Goal: Task Accomplishment & Management: Manage account settings

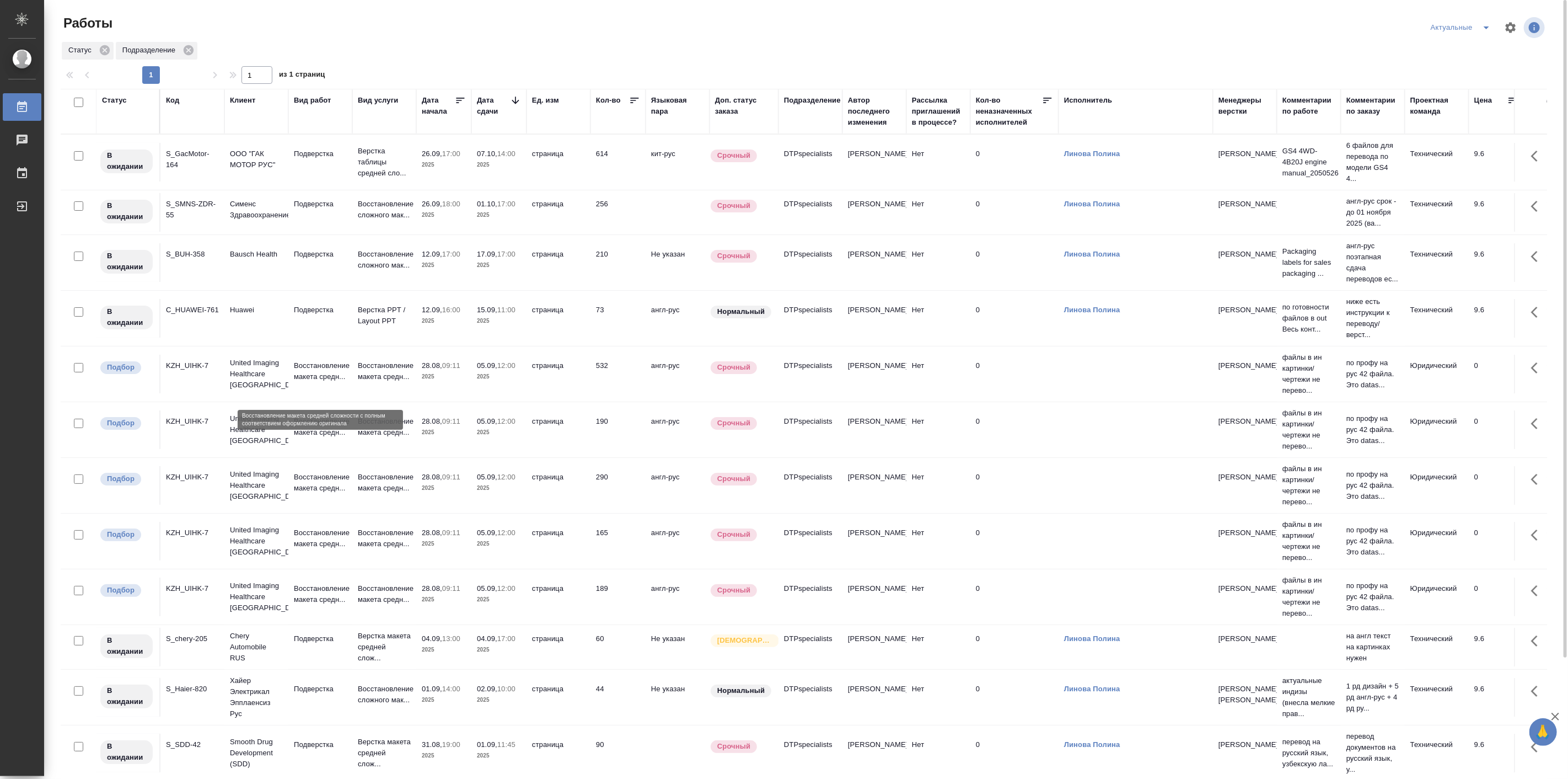
click at [314, 382] on p "Восстановление макета средн..." at bounding box center [320, 371] width 53 height 22
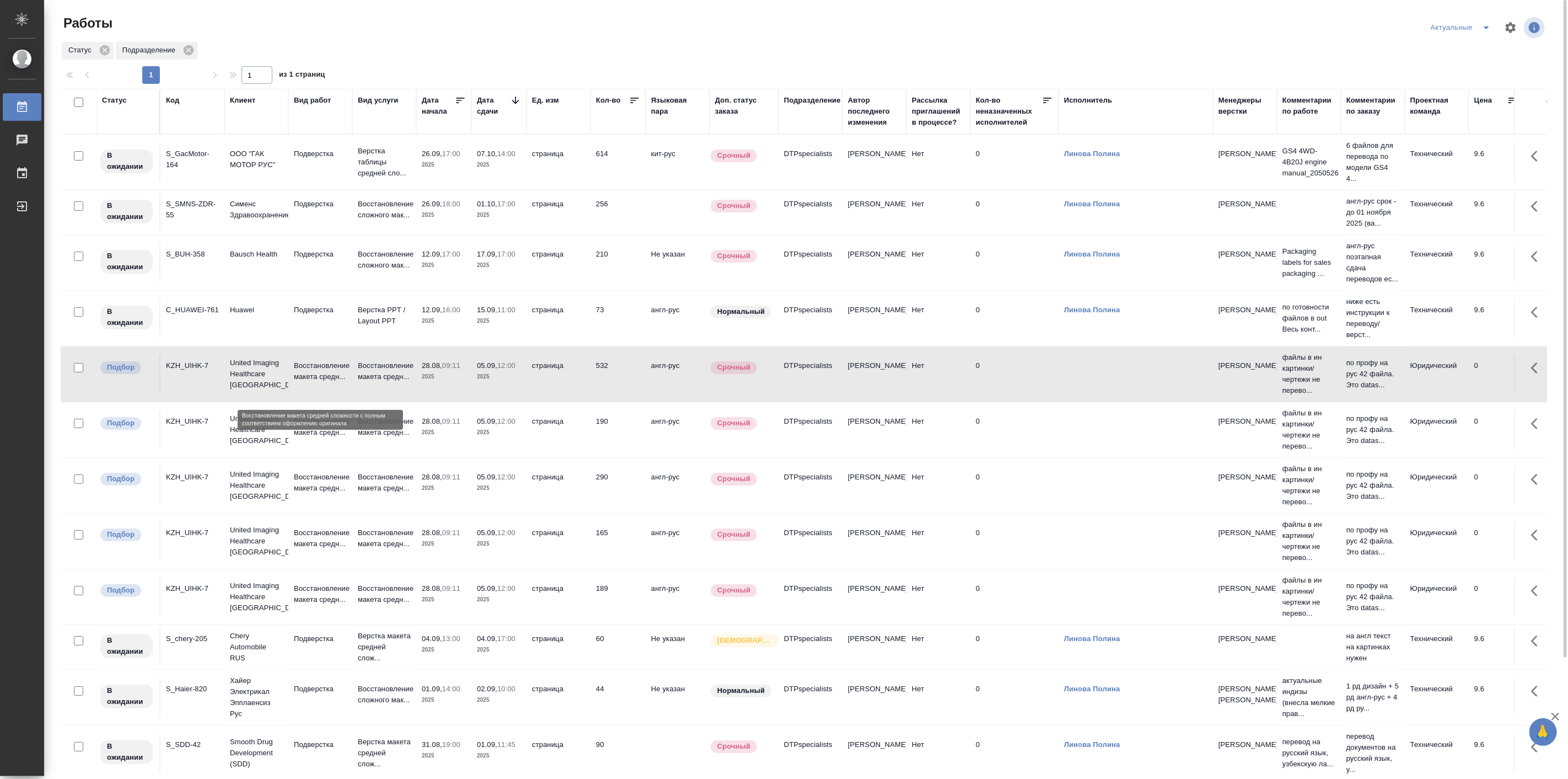
click at [314, 382] on p "Восстановление макета средн..." at bounding box center [320, 371] width 53 height 22
click at [430, 438] on p "2025" at bounding box center [444, 432] width 44 height 11
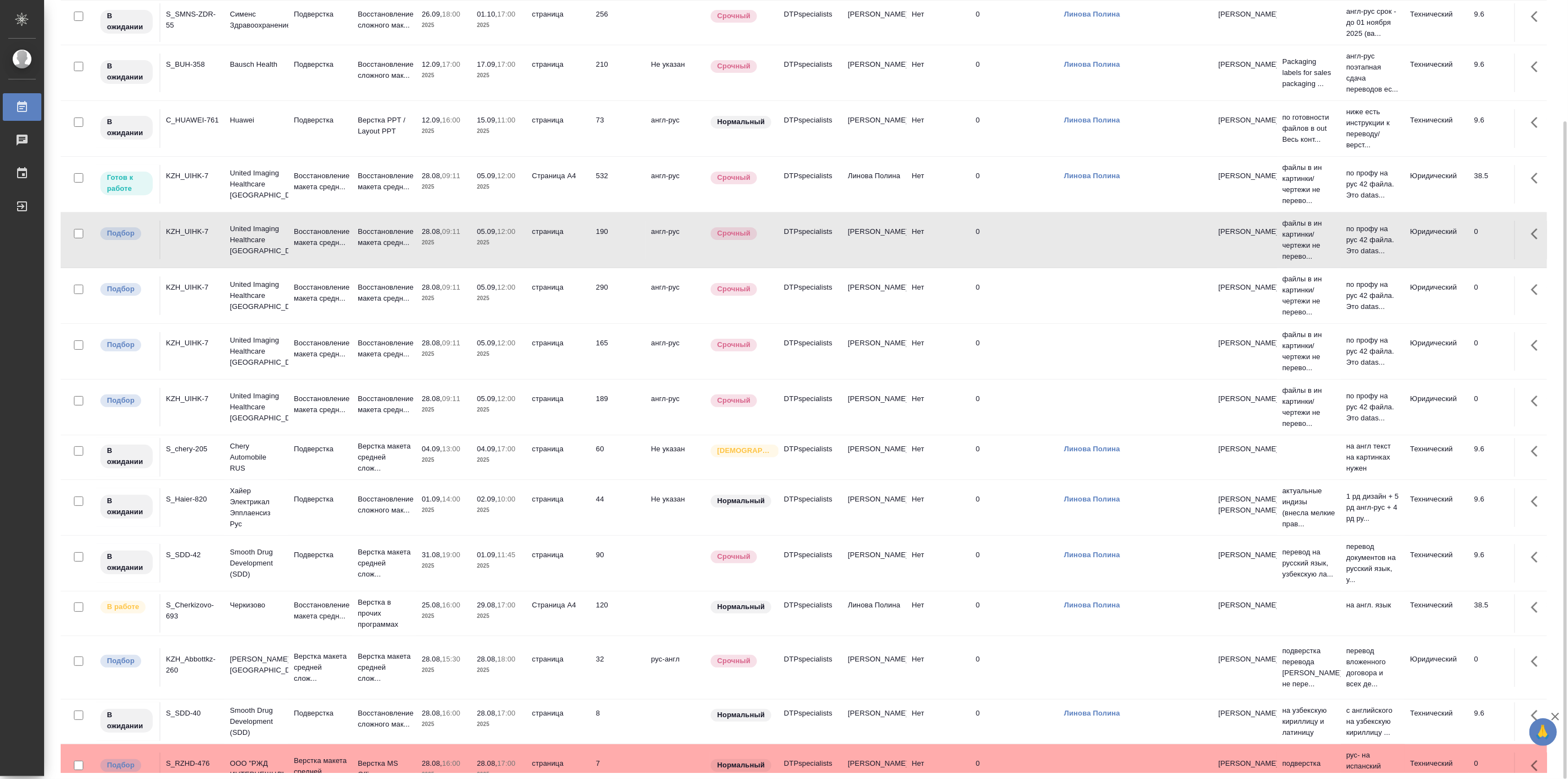
scroll to position [102, 0]
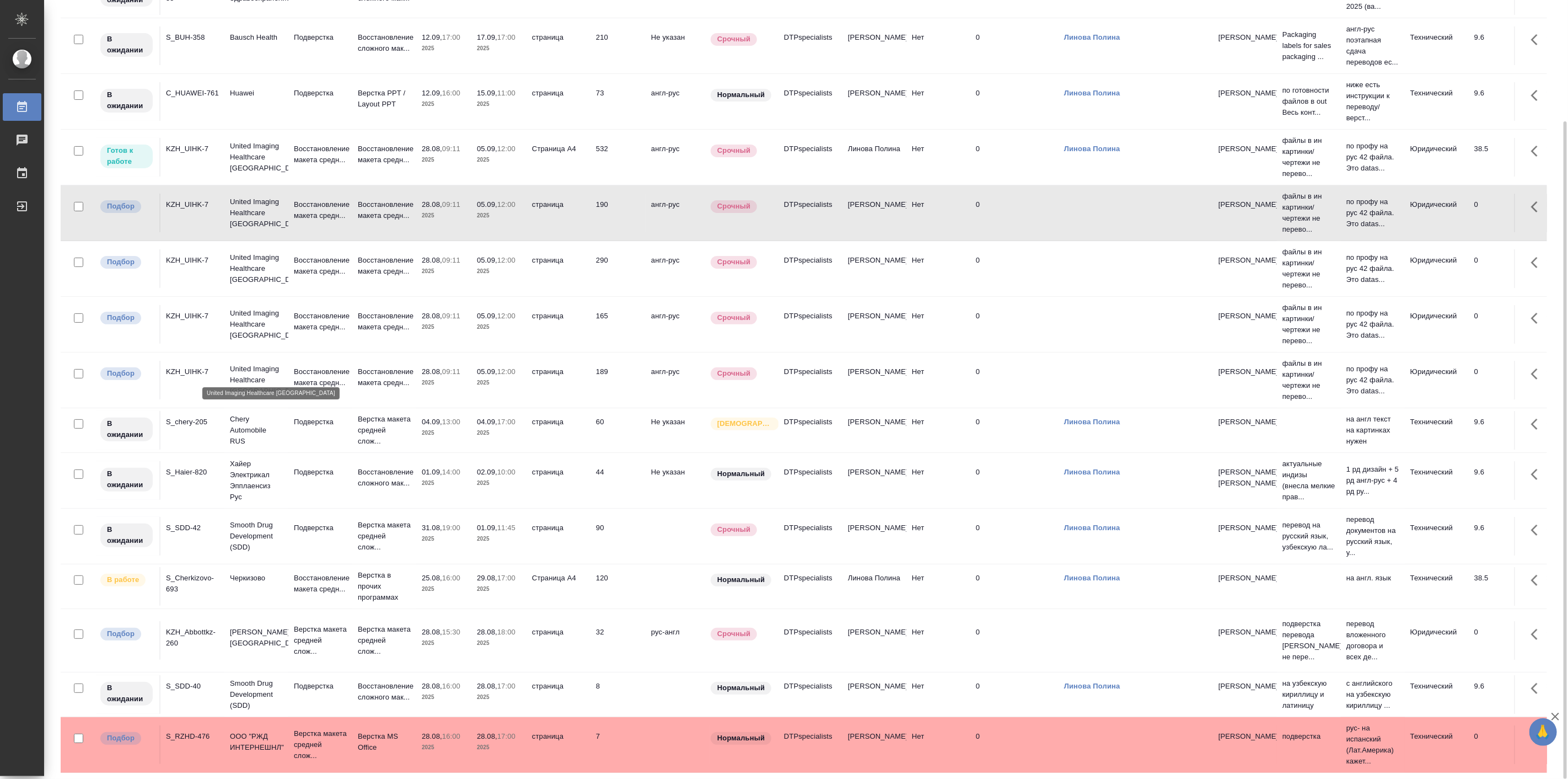
click at [243, 364] on p "United Imaging Healthcare Kazakhstan" at bounding box center [256, 380] width 53 height 33
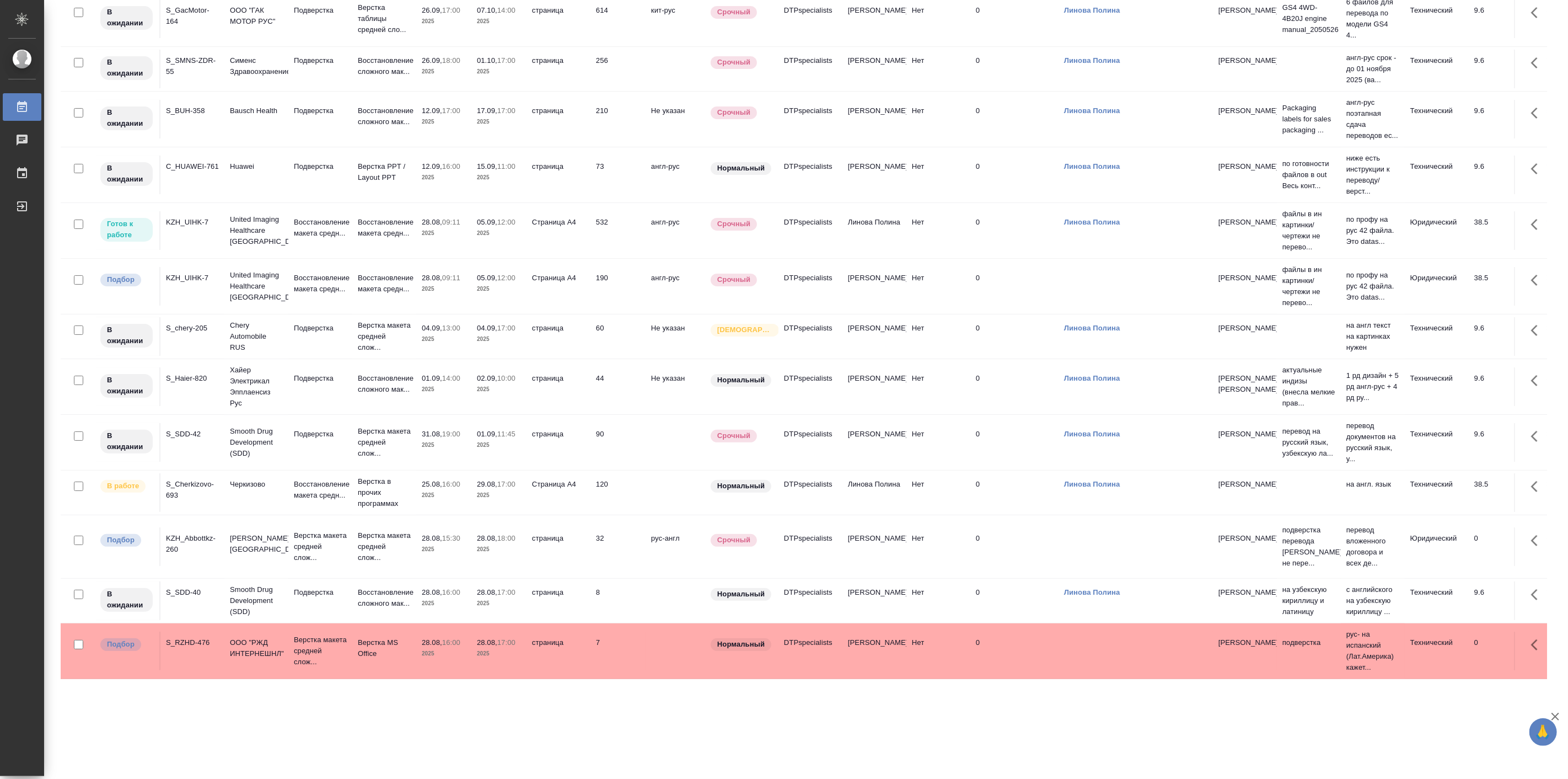
scroll to position [0, 0]
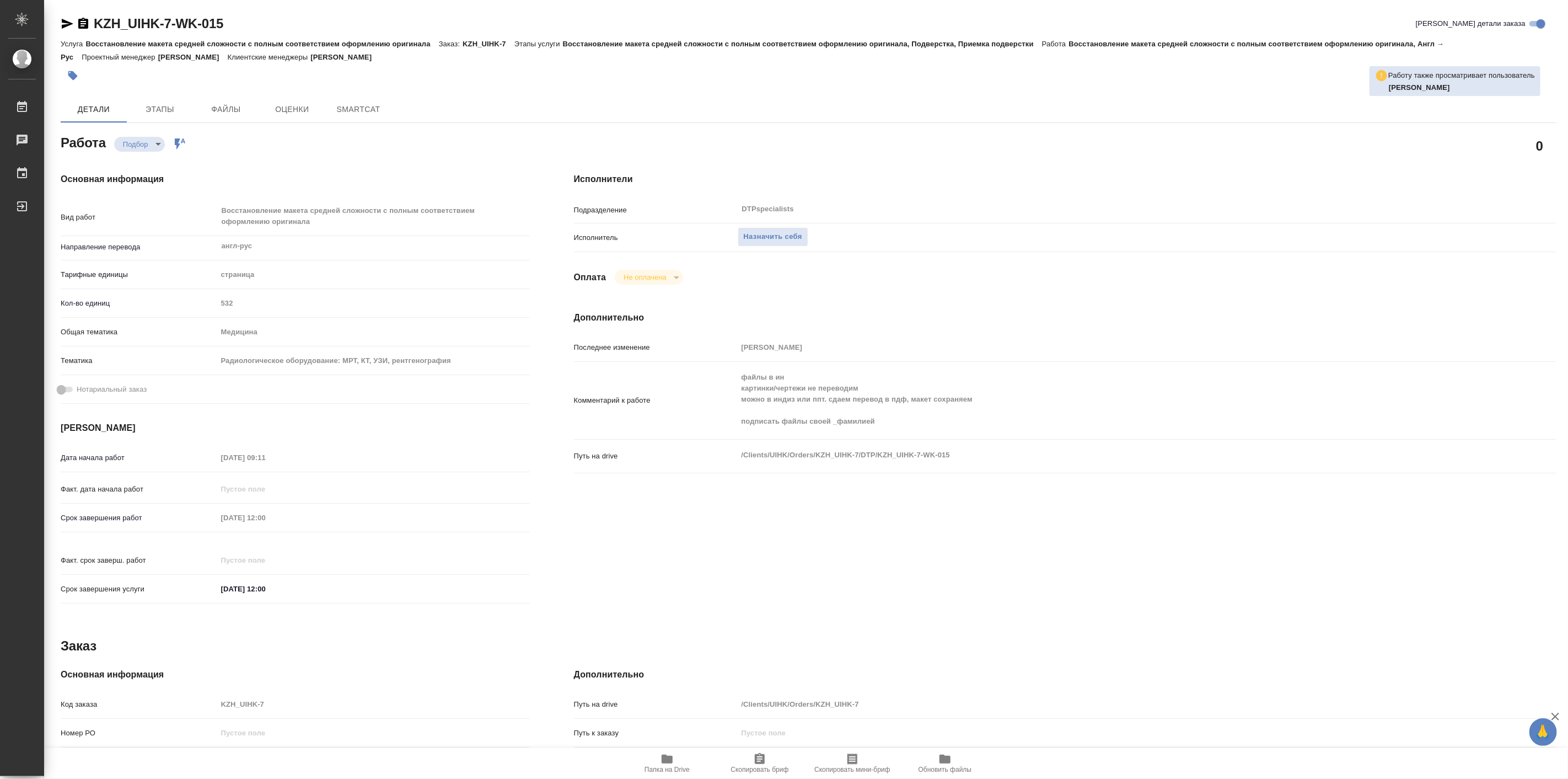
type textarea "x"
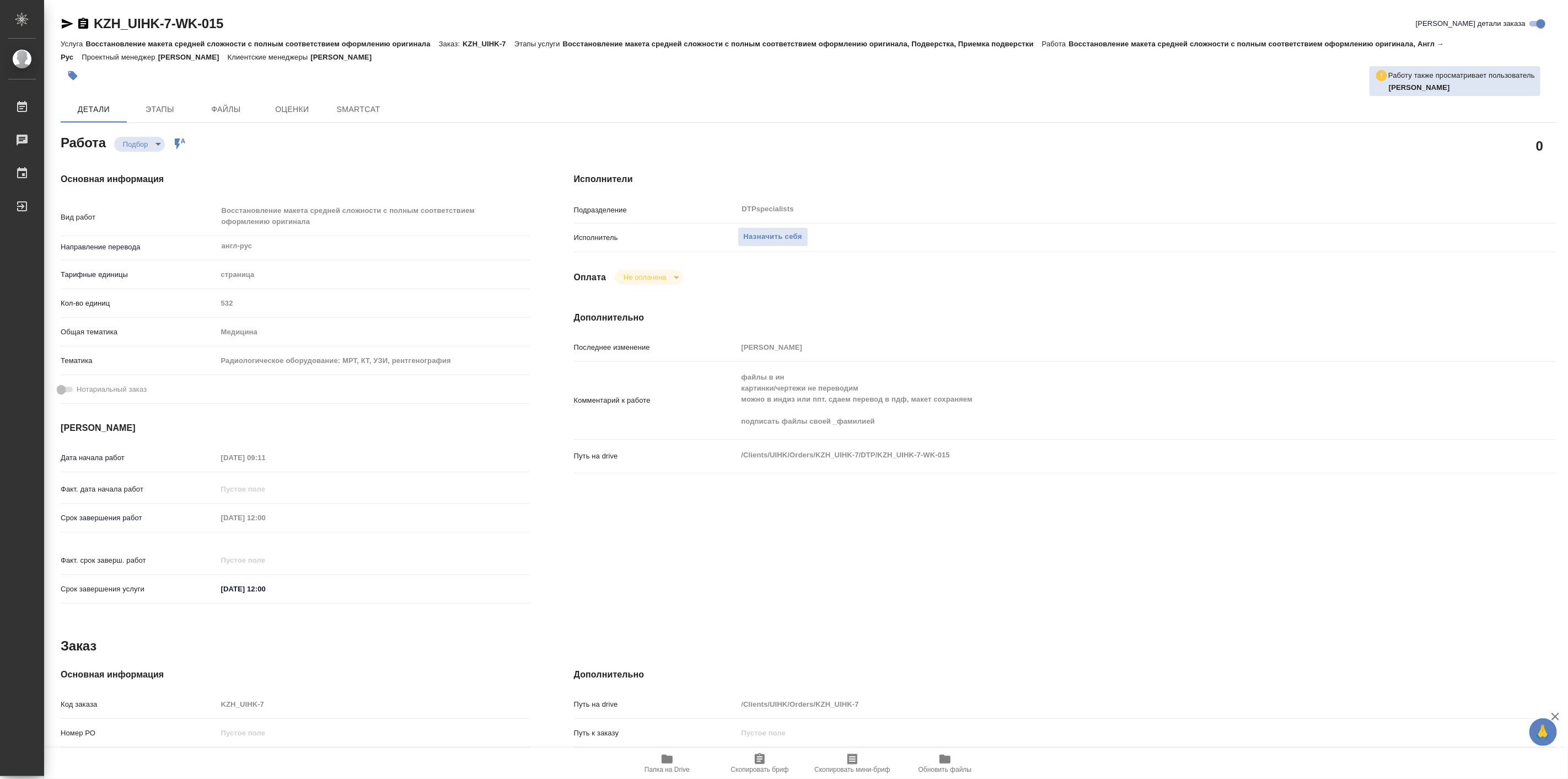
type textarea "x"
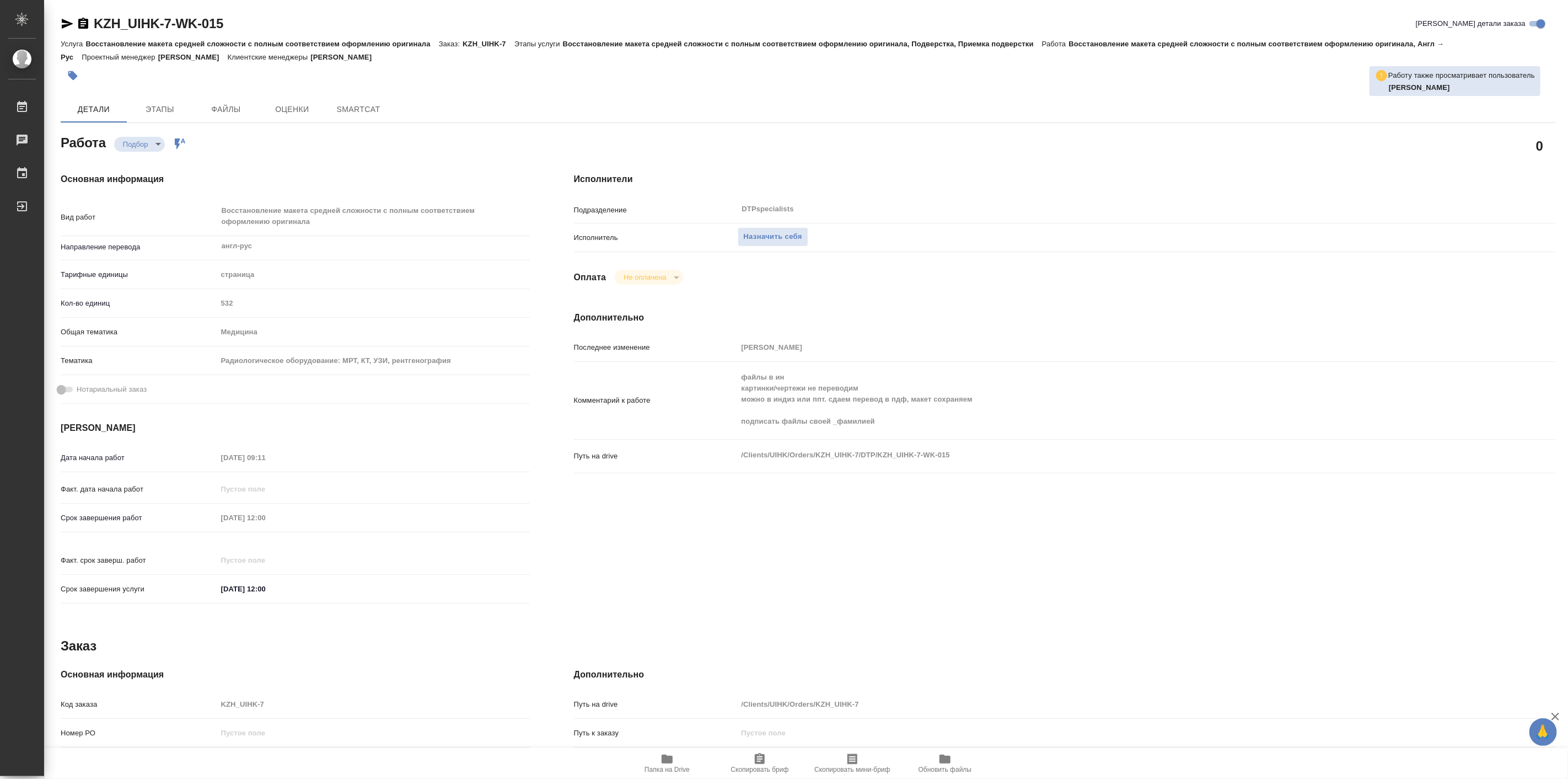
type textarea "x"
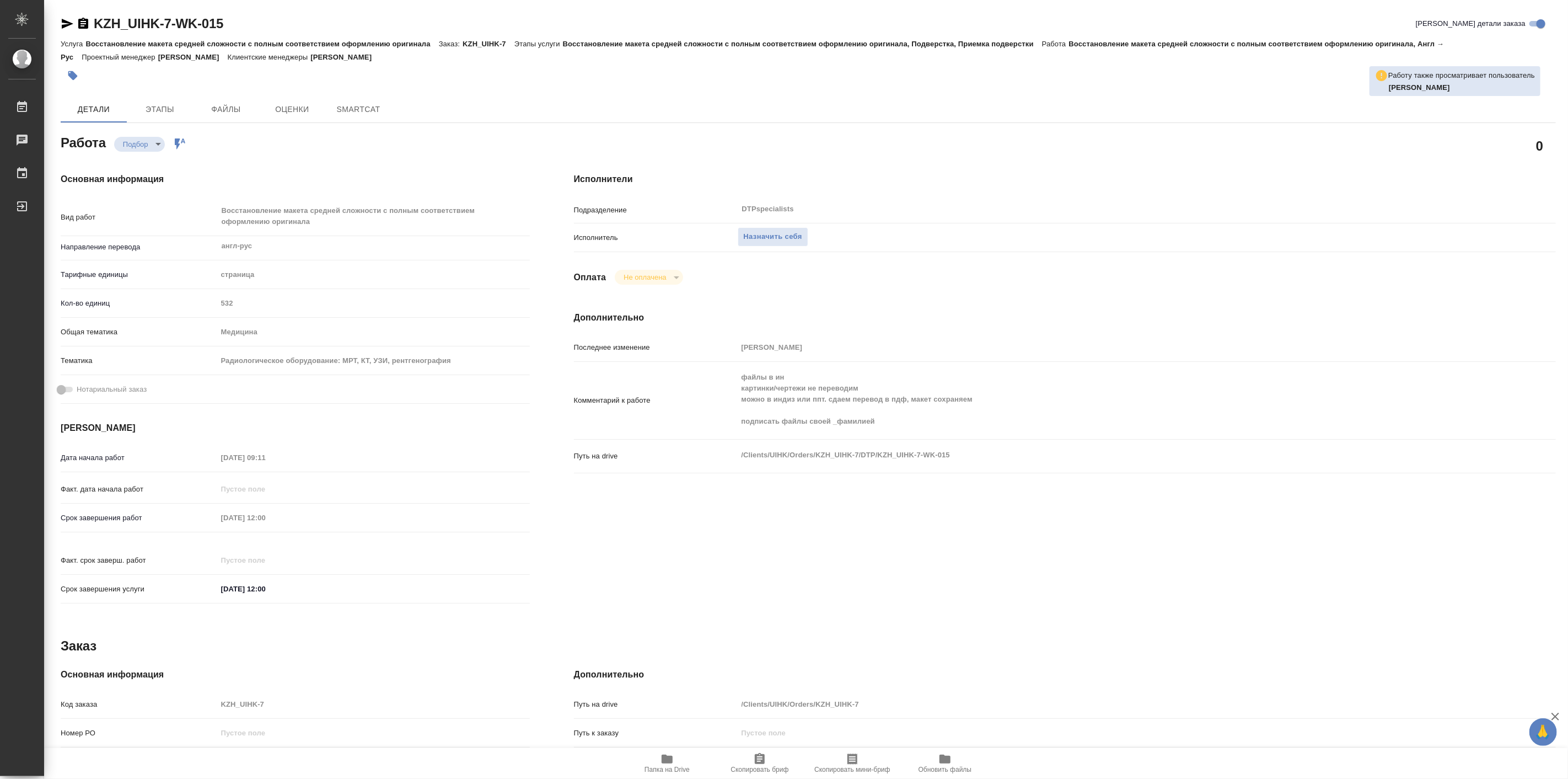
type textarea "x"
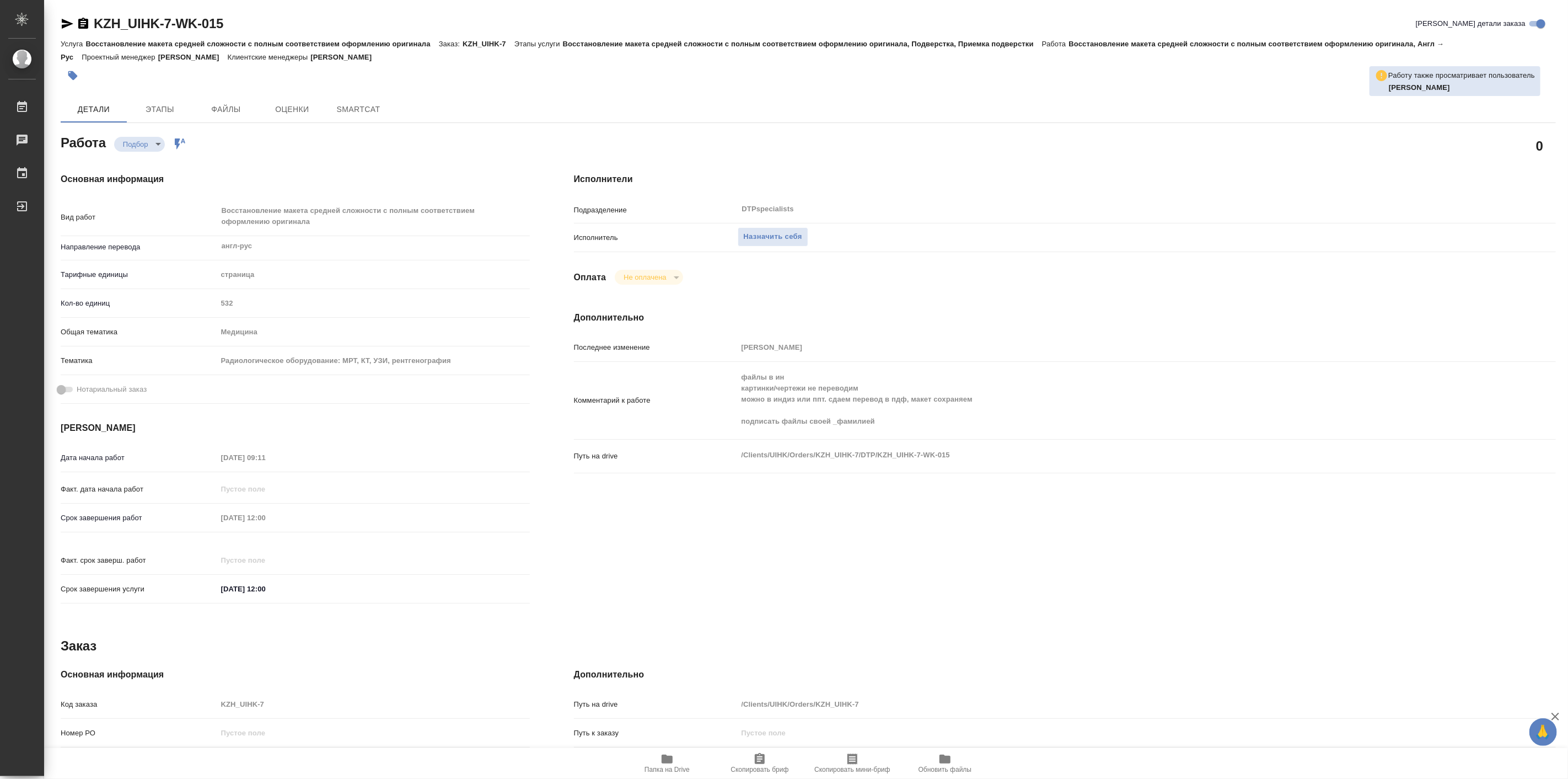
type textarea "x"
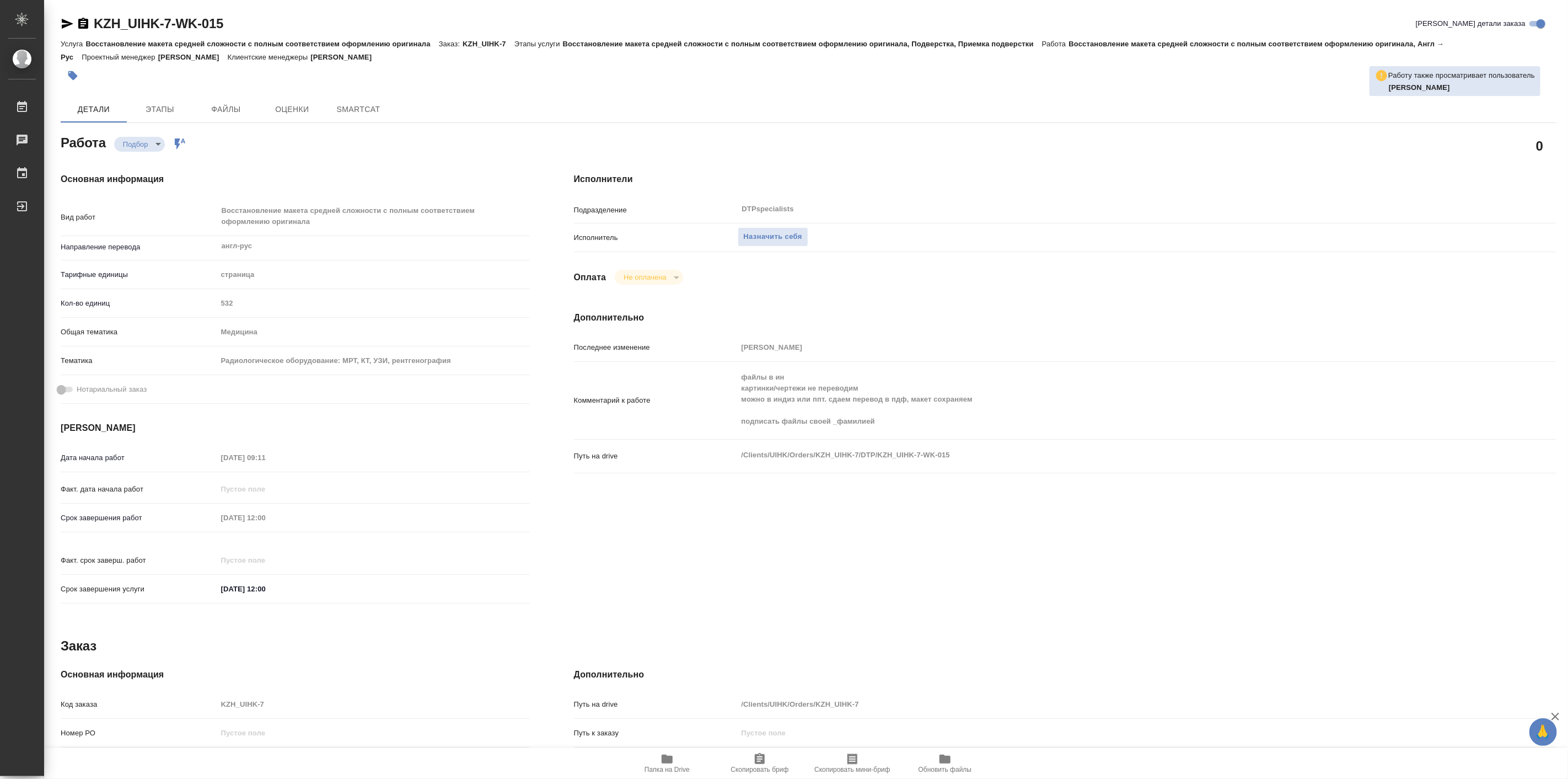
type textarea "x"
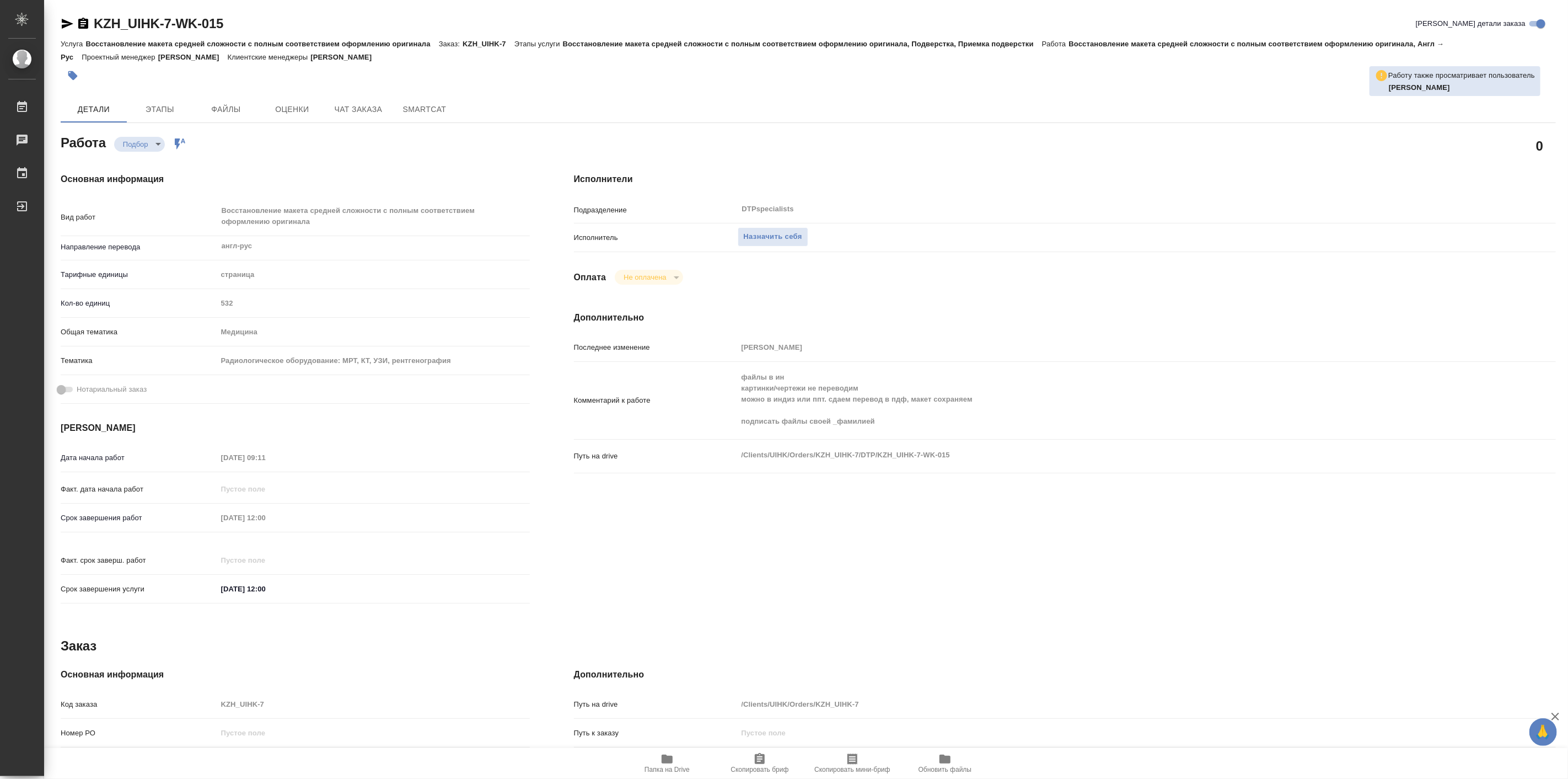
type textarea "x"
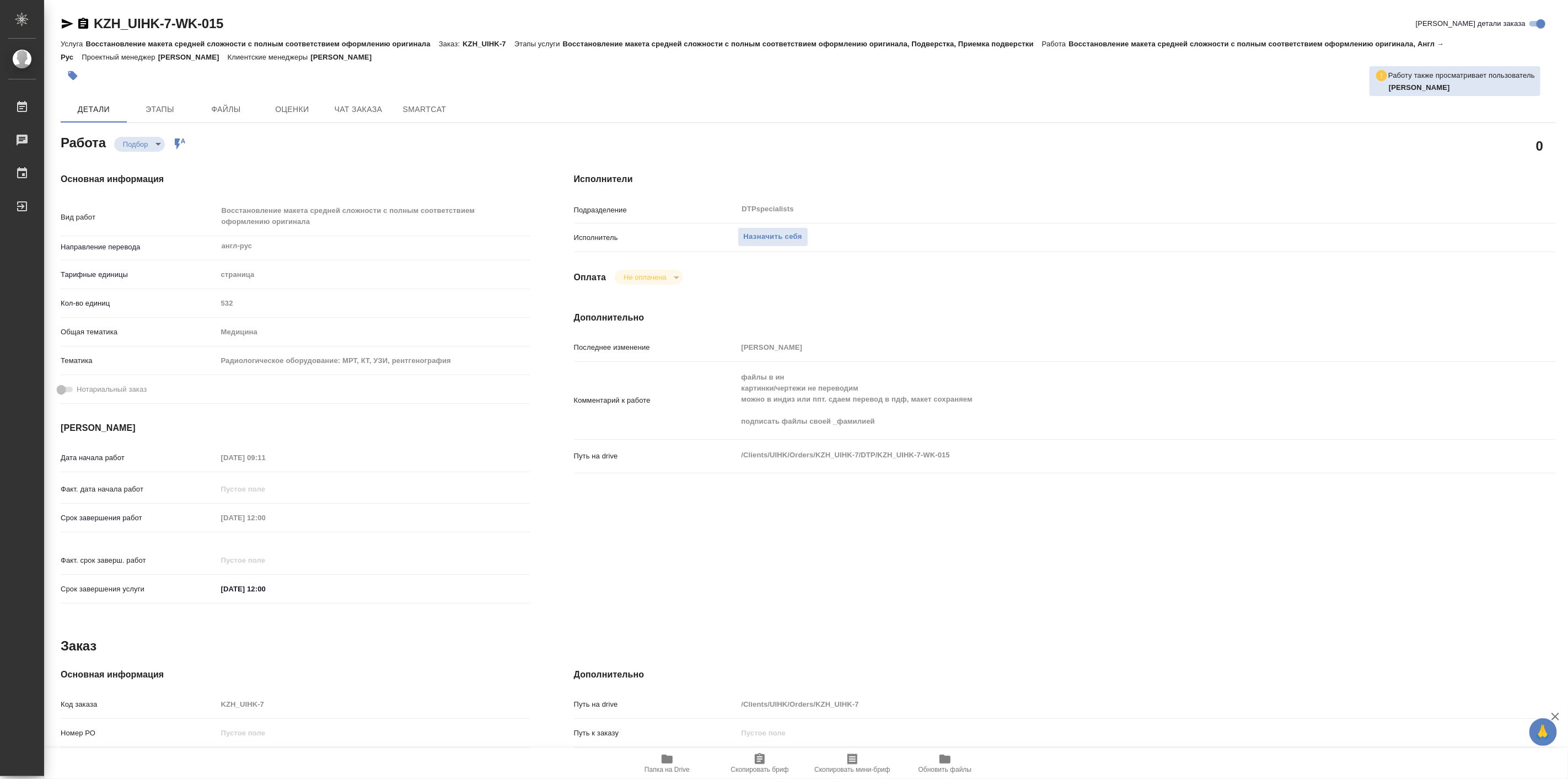
type textarea "x"
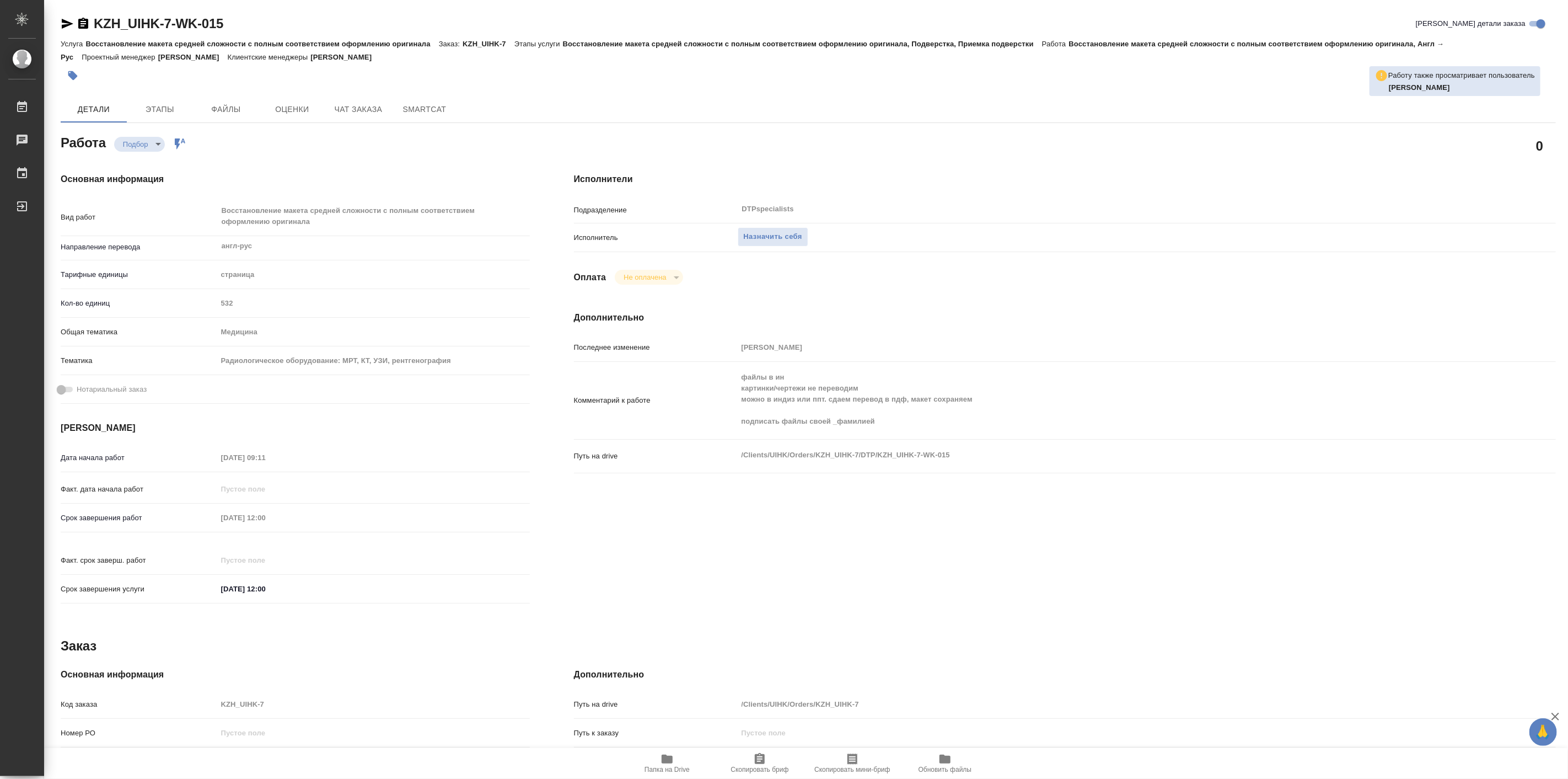
type textarea "x"
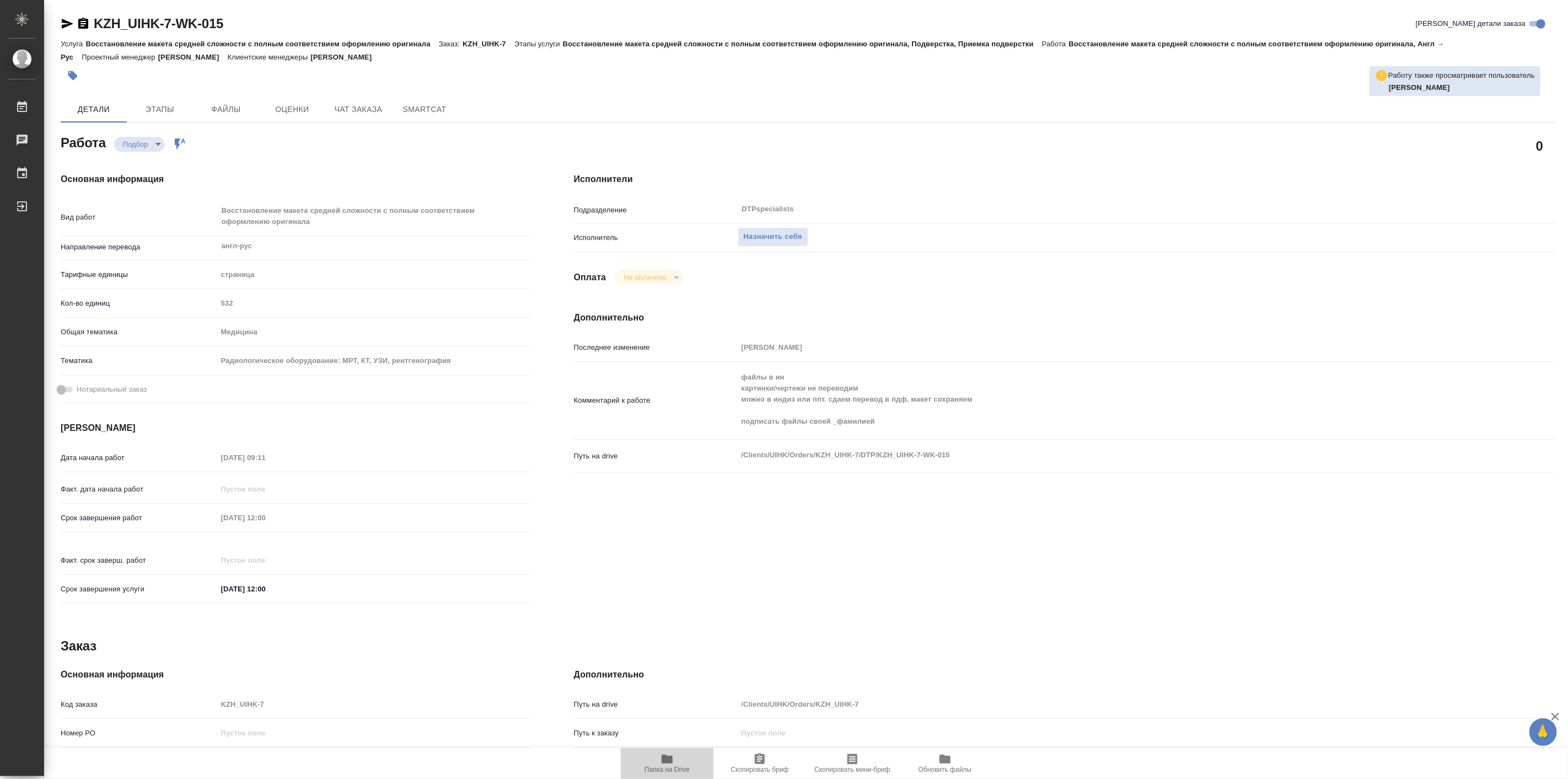
click at [664, 767] on span "Папка на Drive" at bounding box center [667, 769] width 45 height 8
type textarea "x"
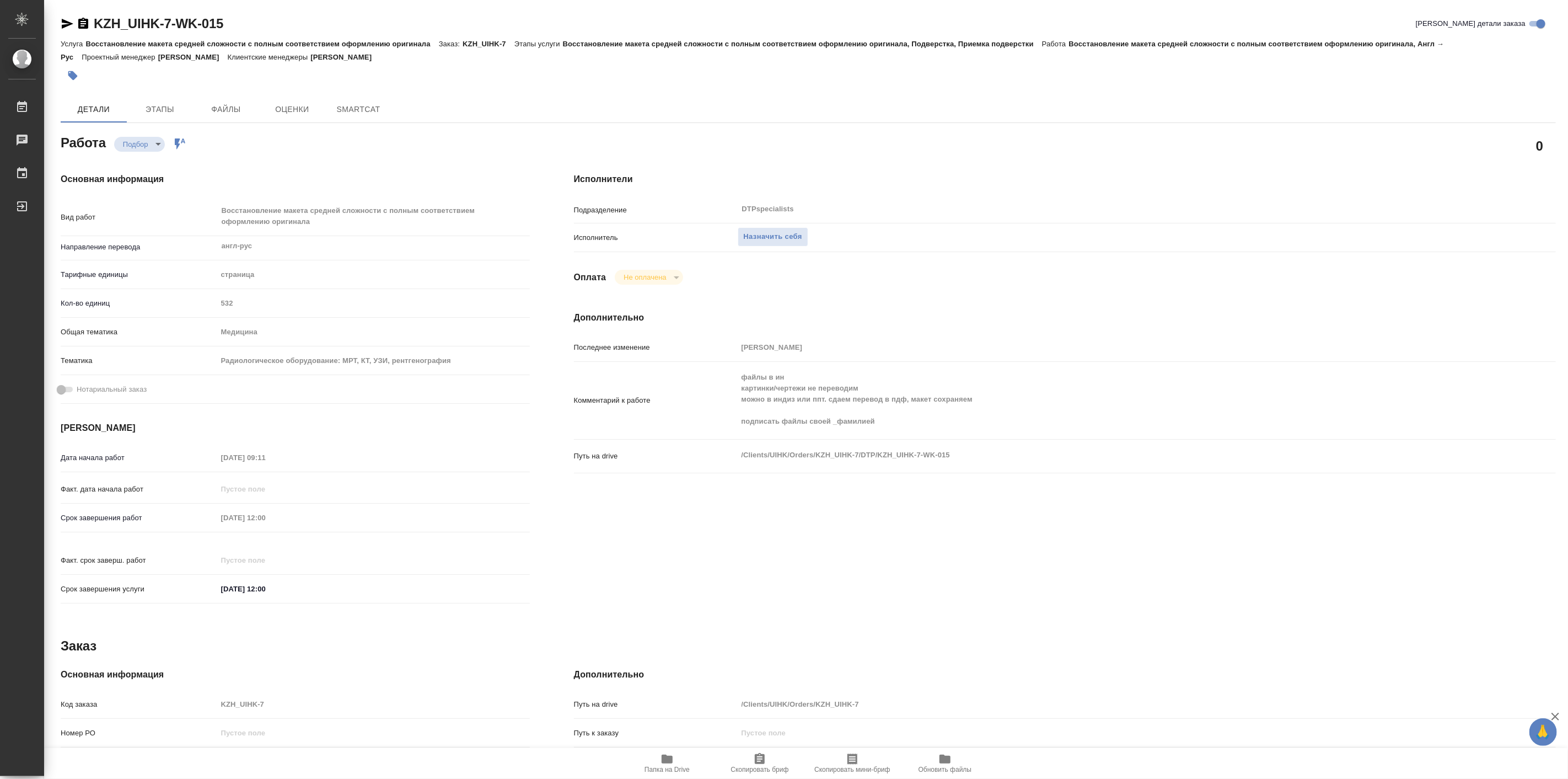
type textarea "x"
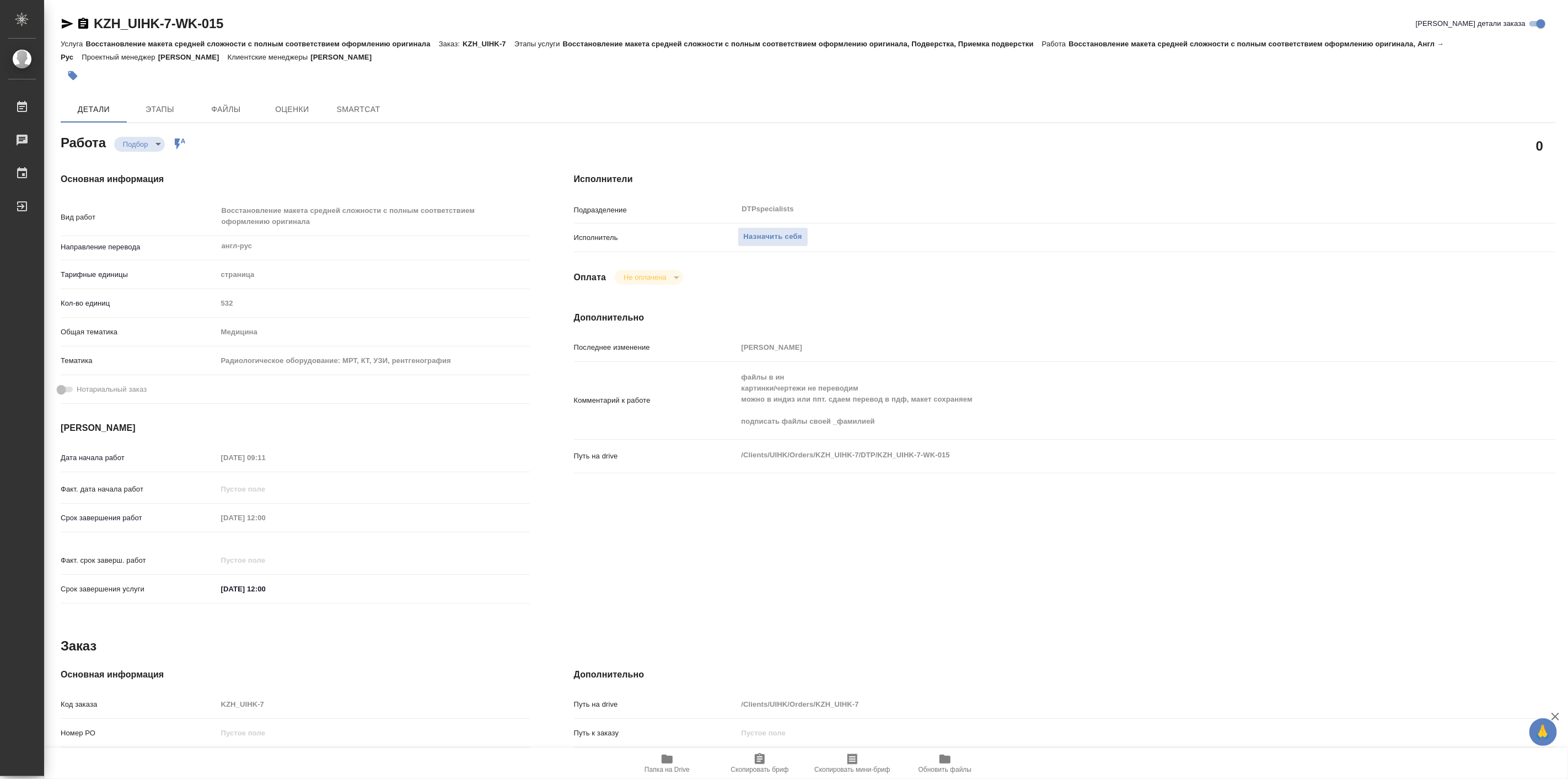
type textarea "x"
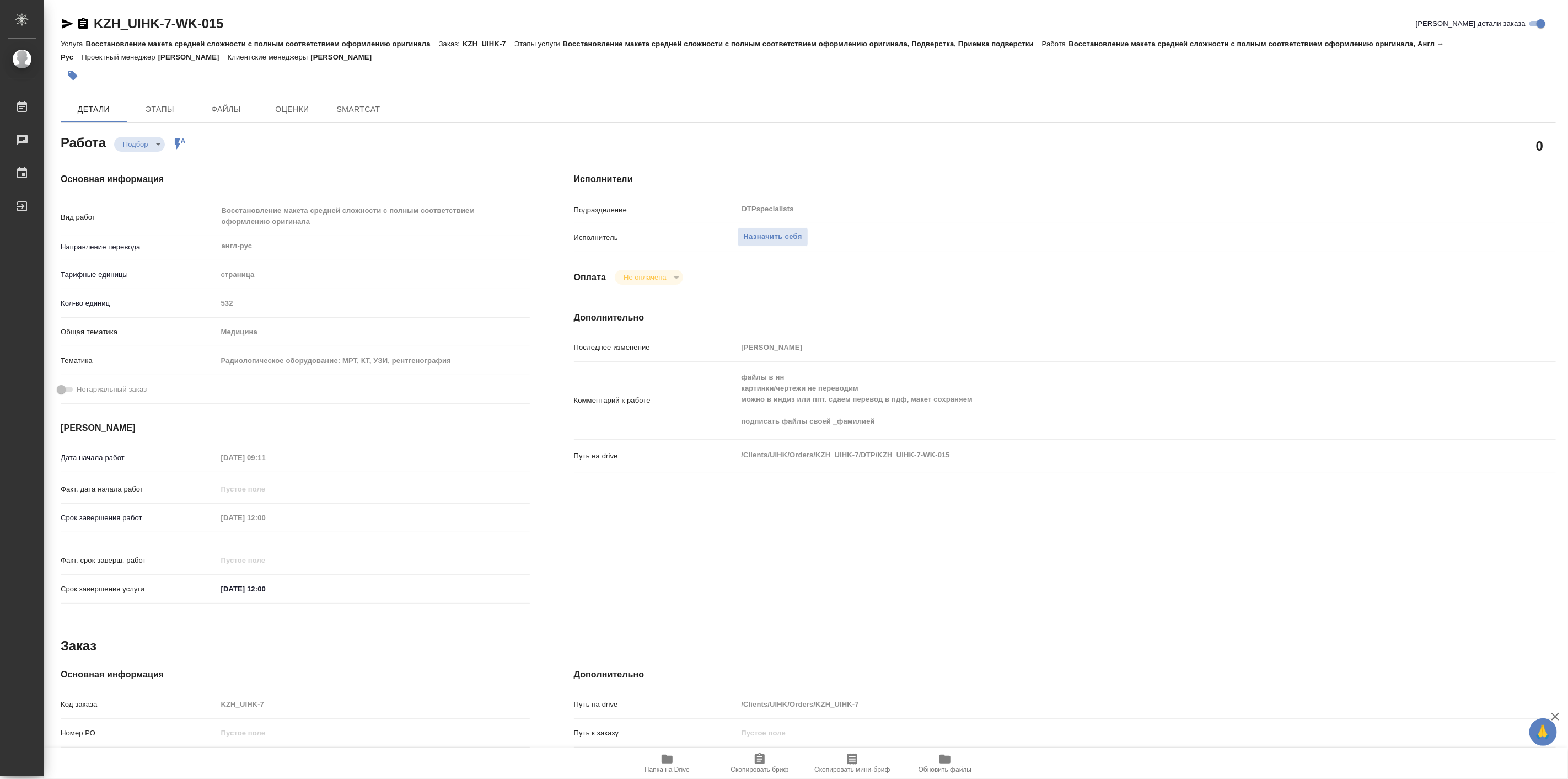
type textarea "x"
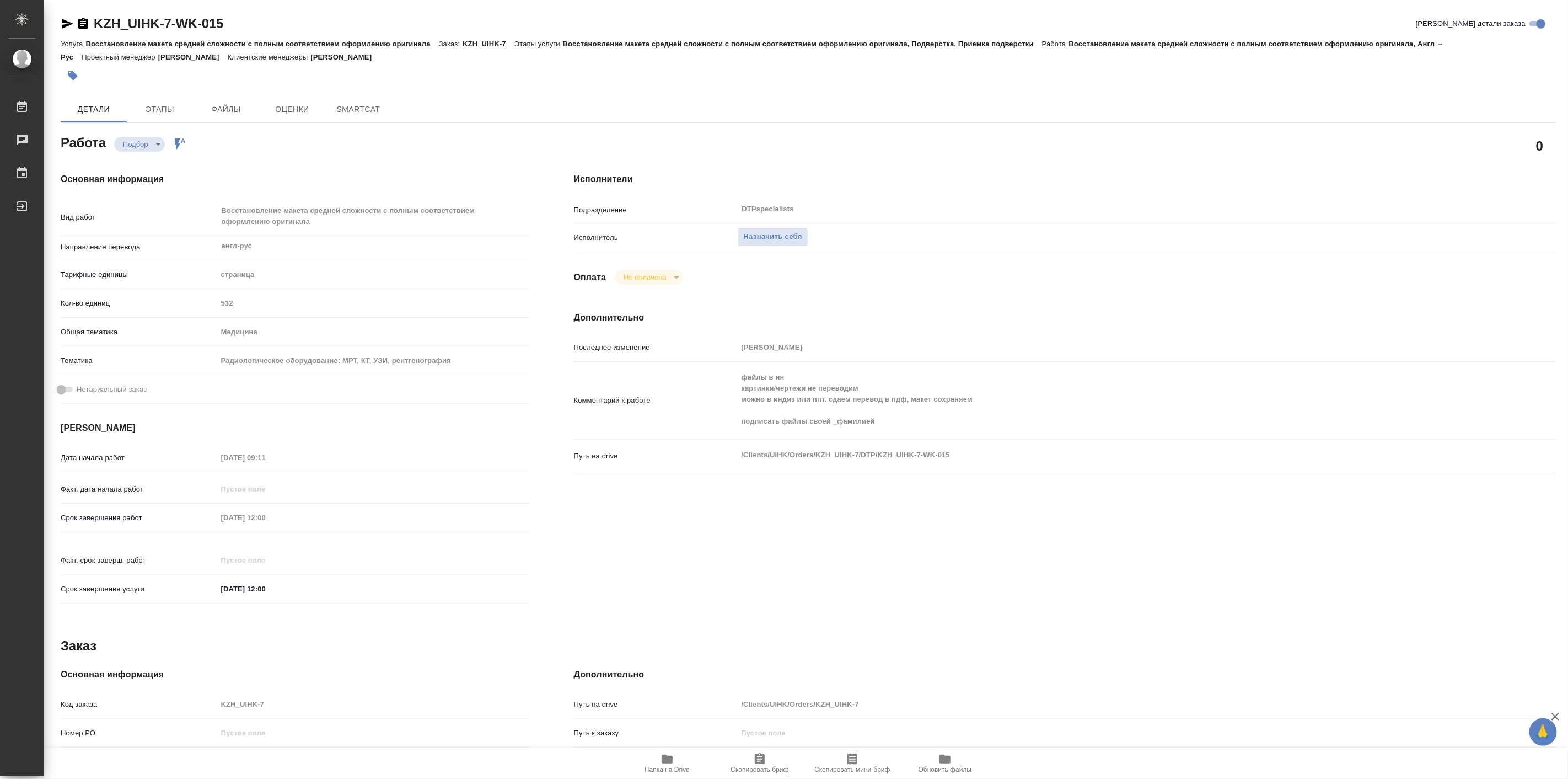
type textarea "x"
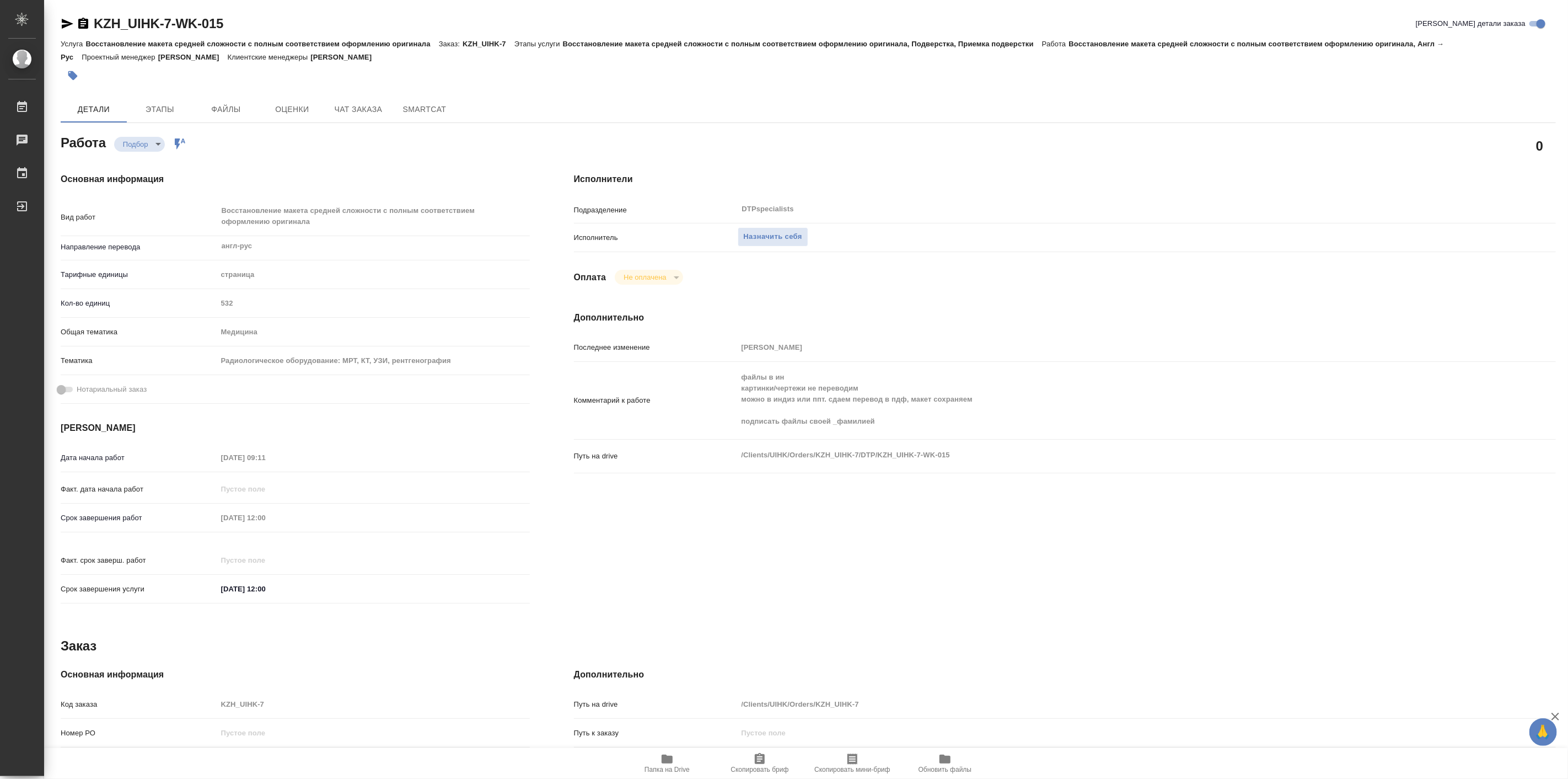
type textarea "x"
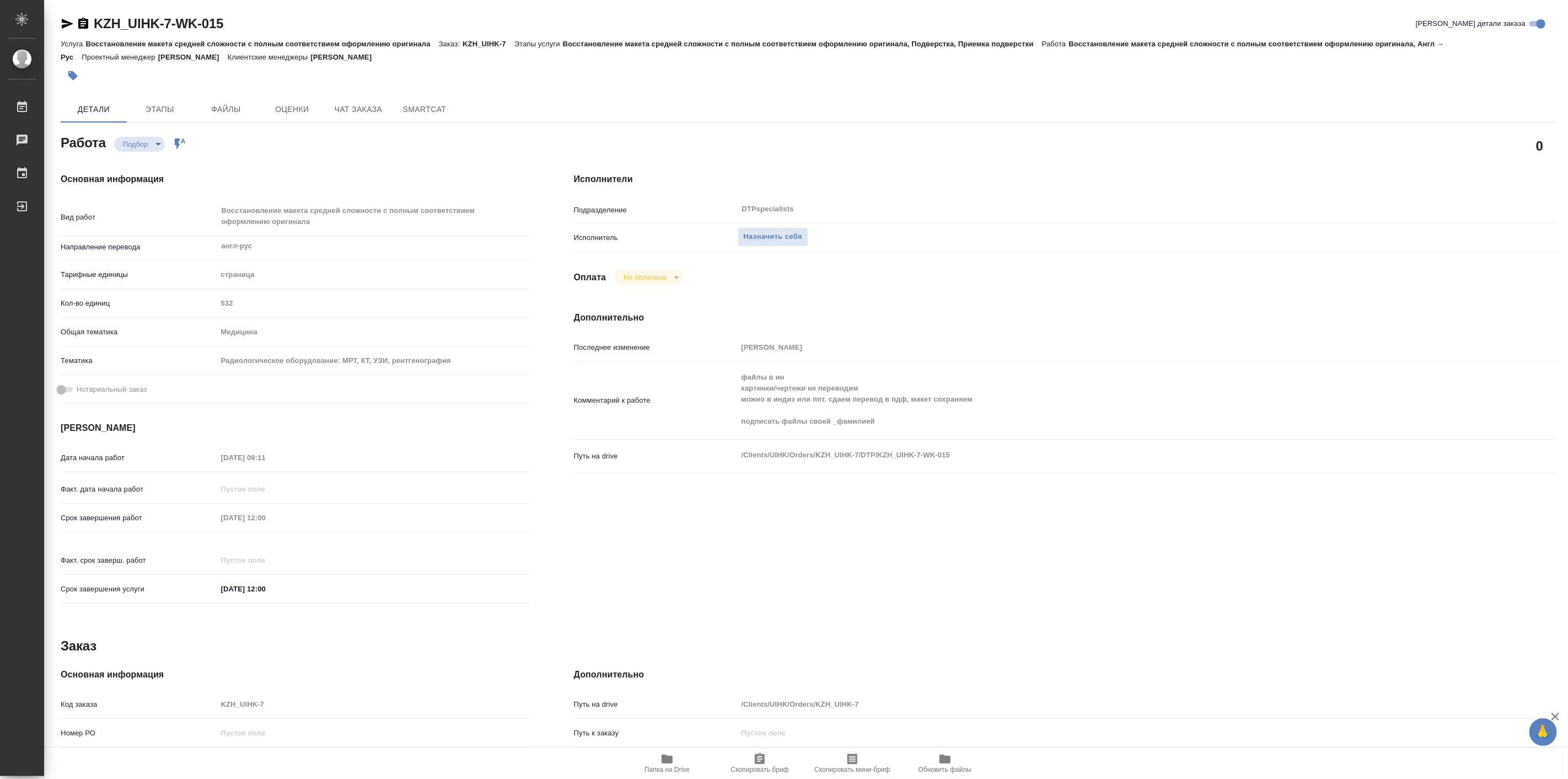
type textarea "x"
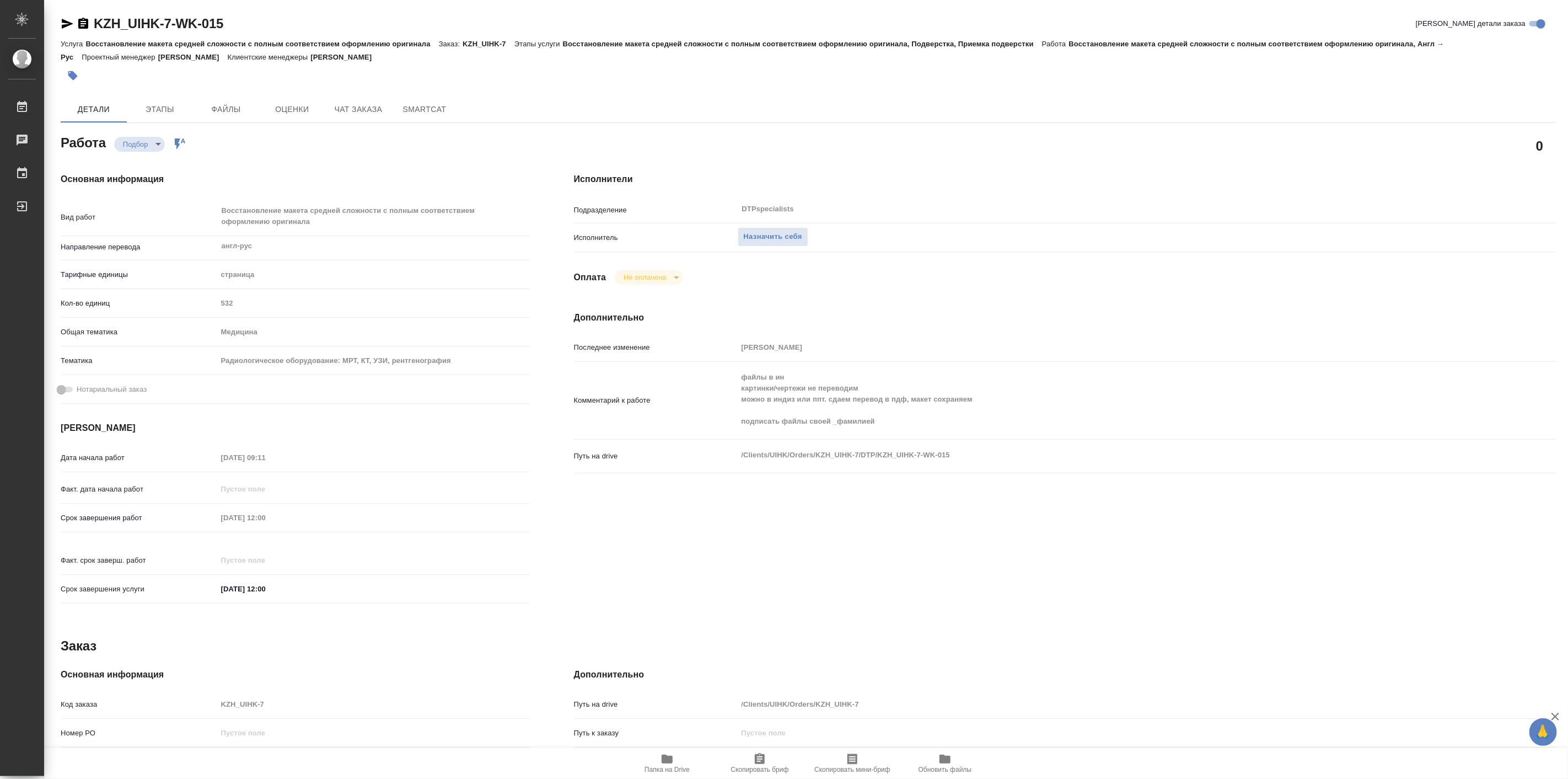
type textarea "x"
click at [782, 241] on span "Назначить себя" at bounding box center [773, 237] width 58 height 12
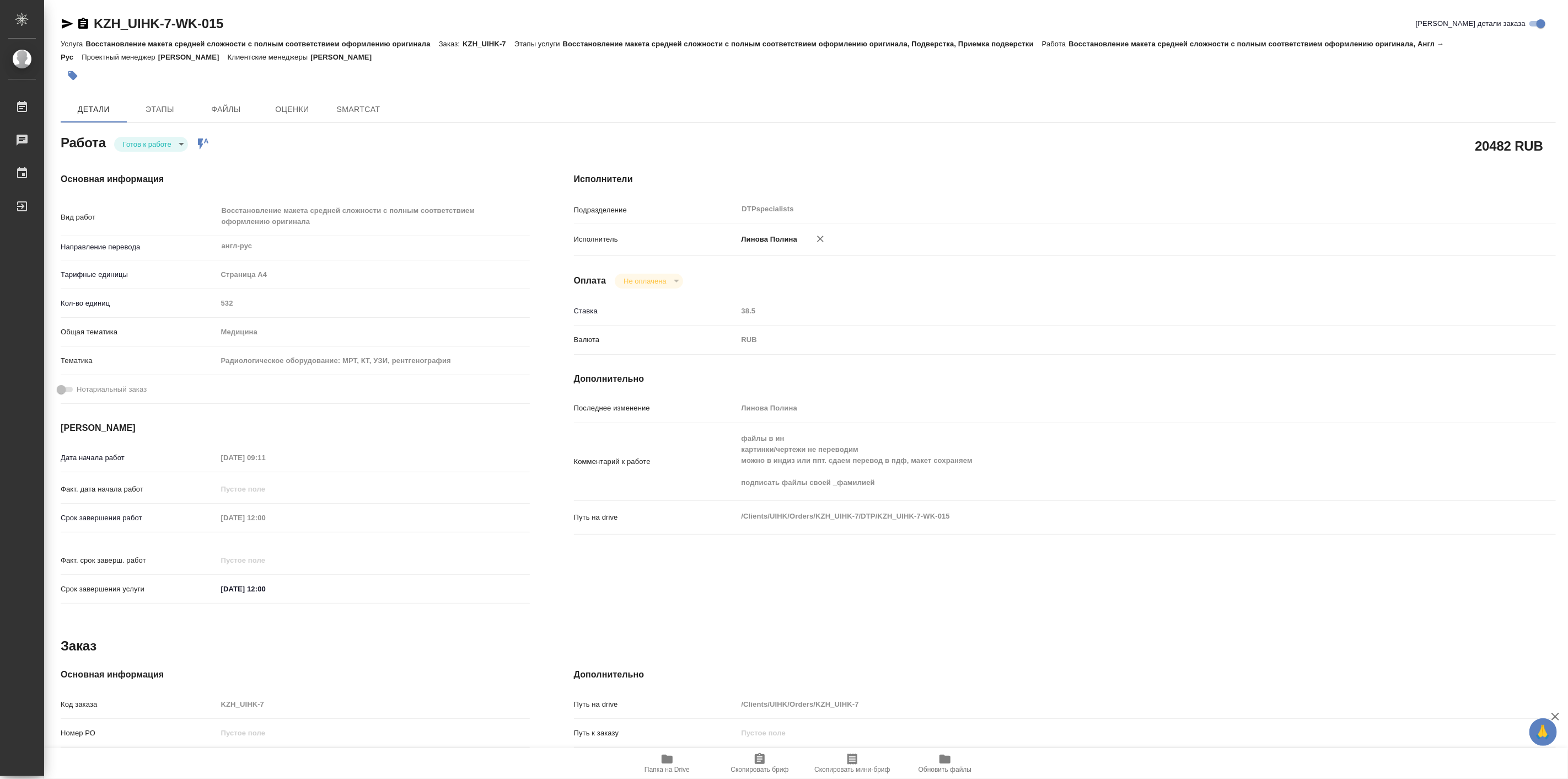
type textarea "x"
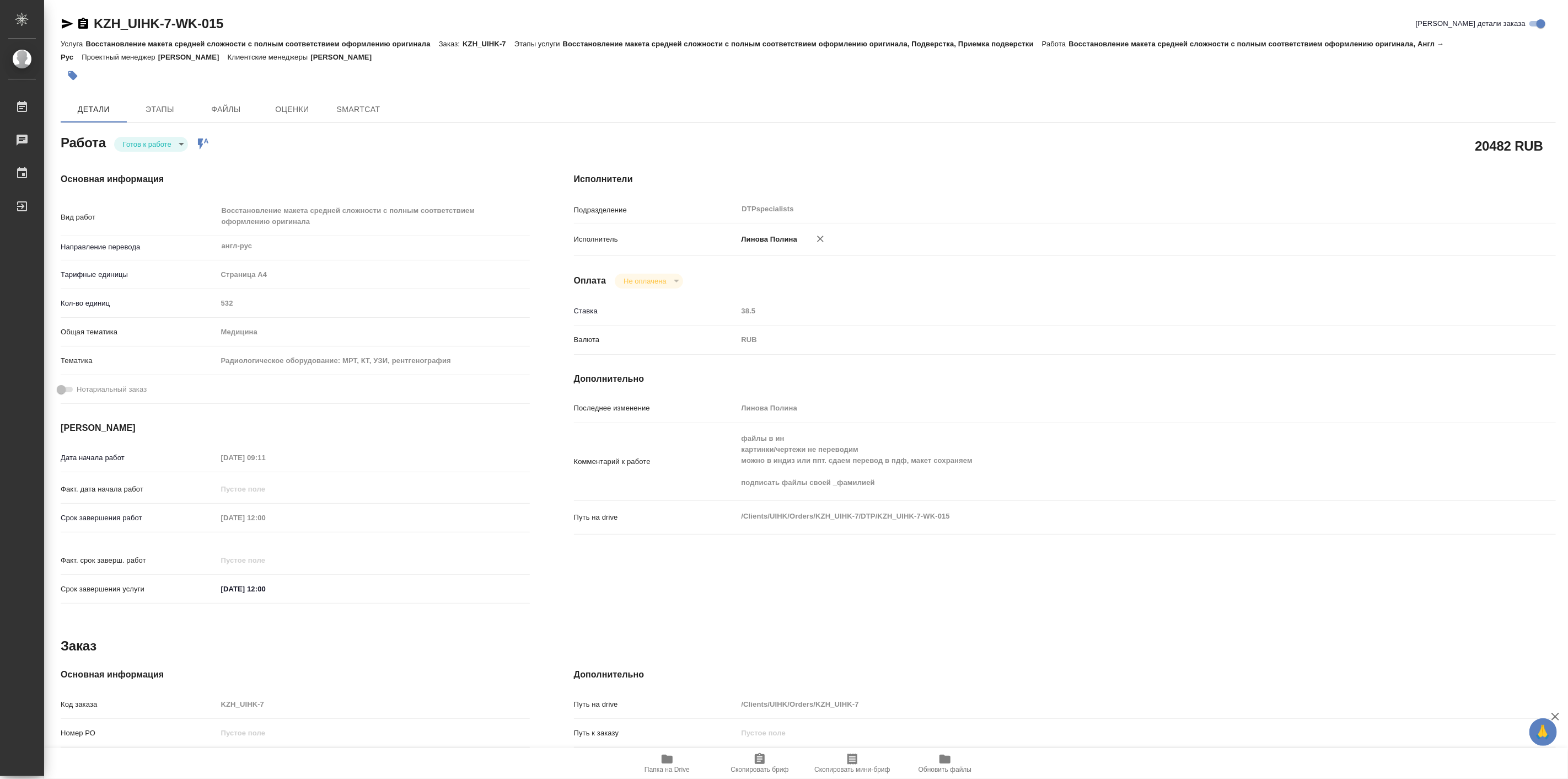
type textarea "x"
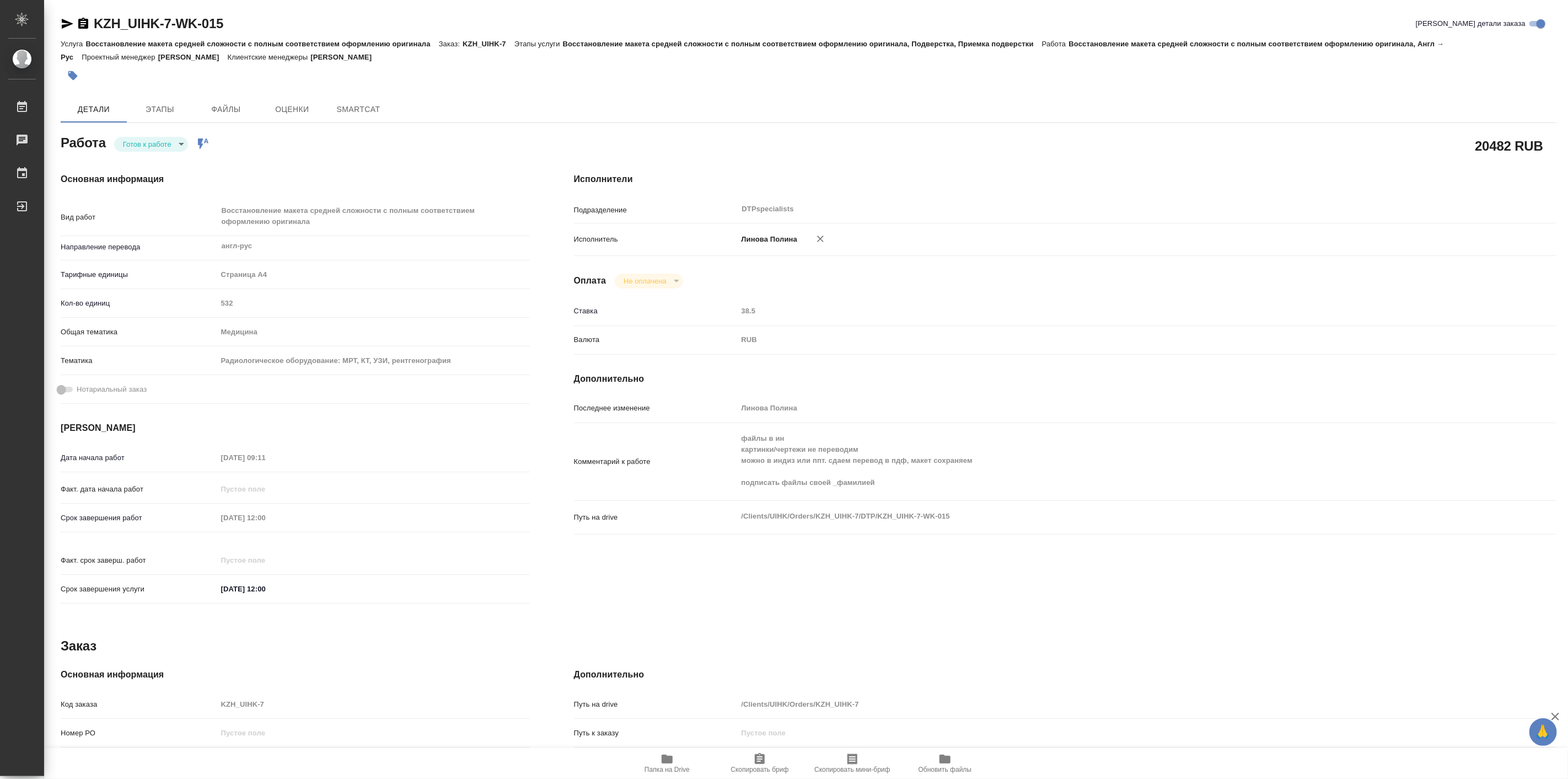
type textarea "x"
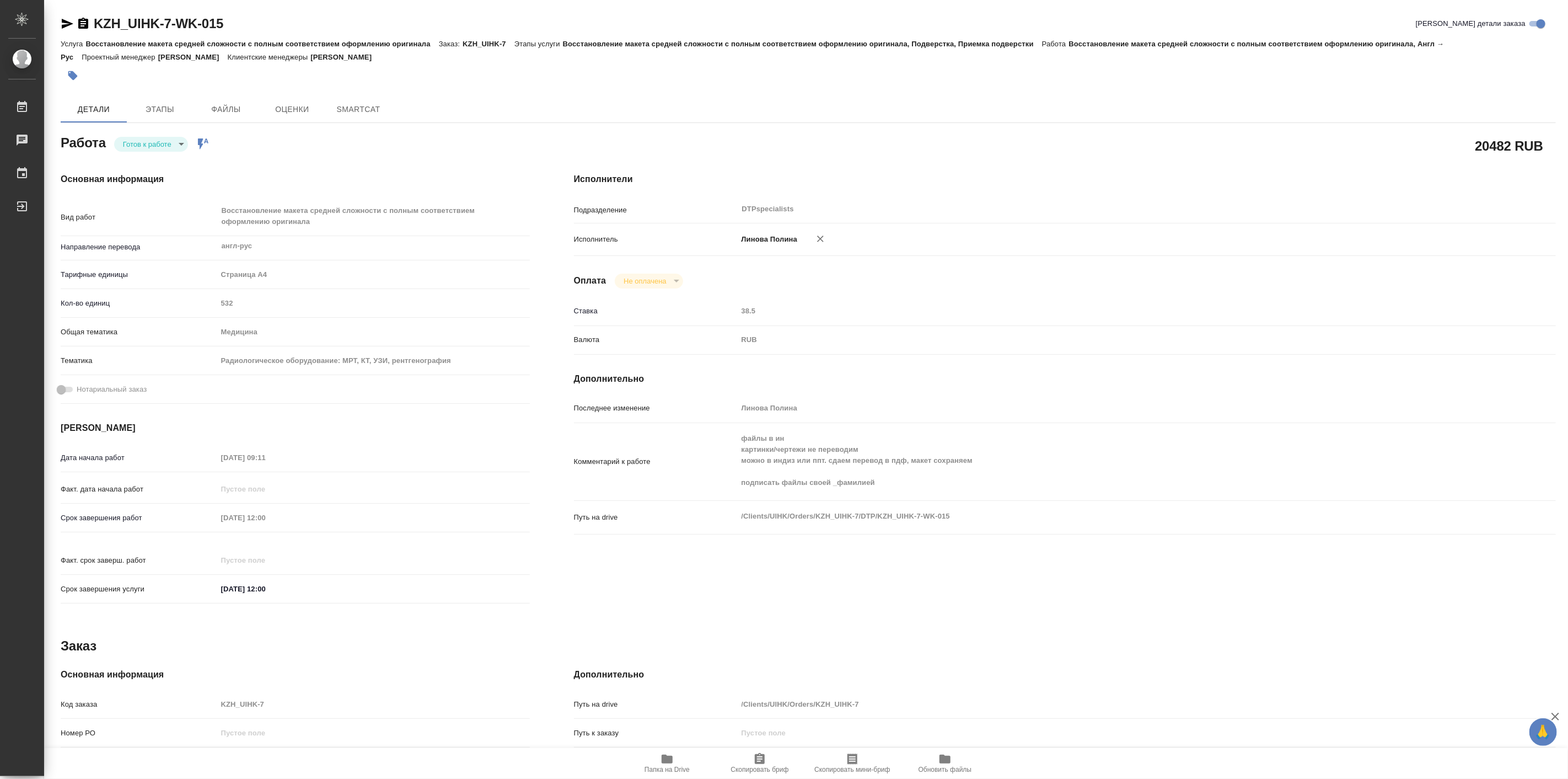
type textarea "x"
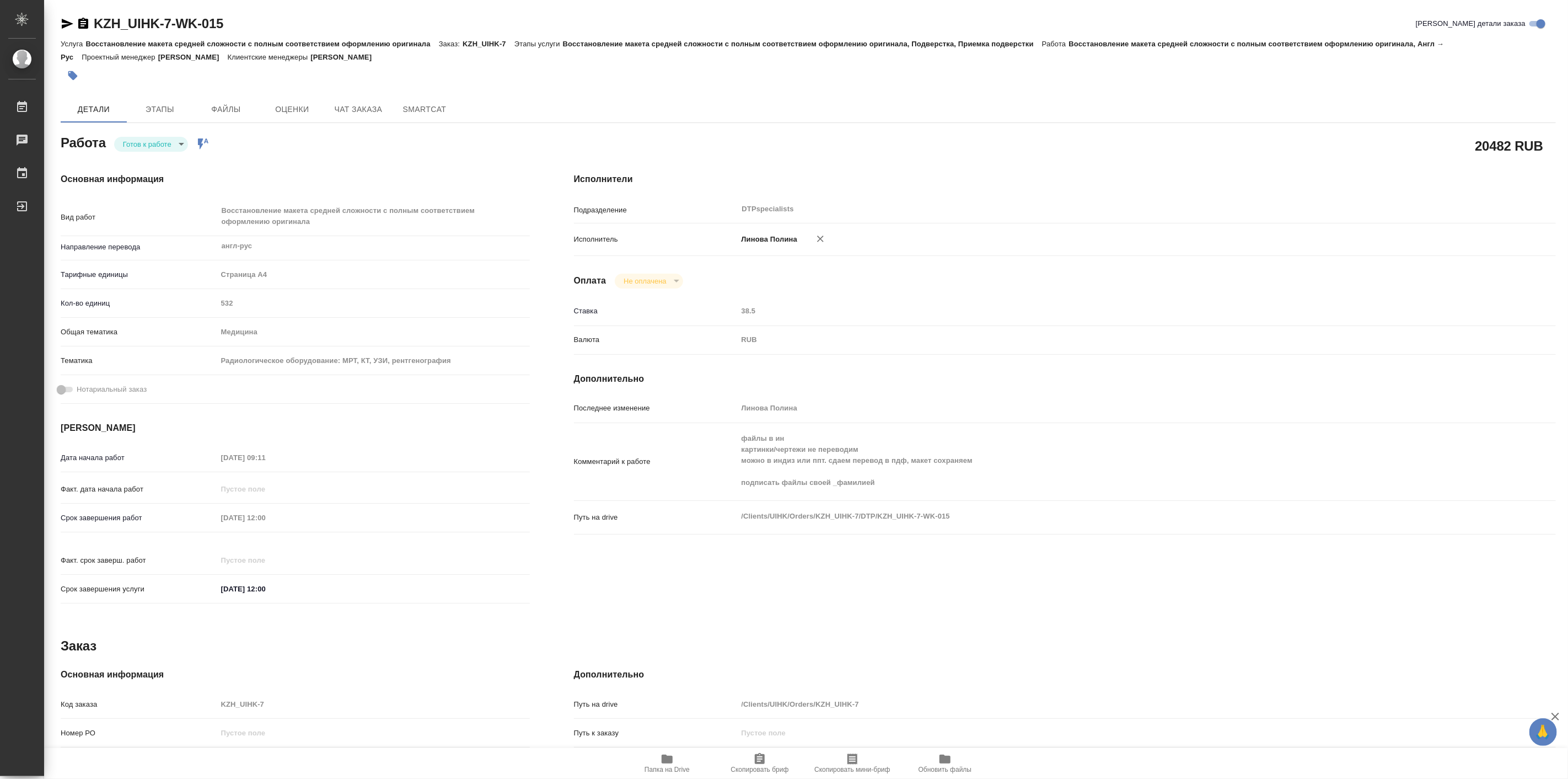
type textarea "x"
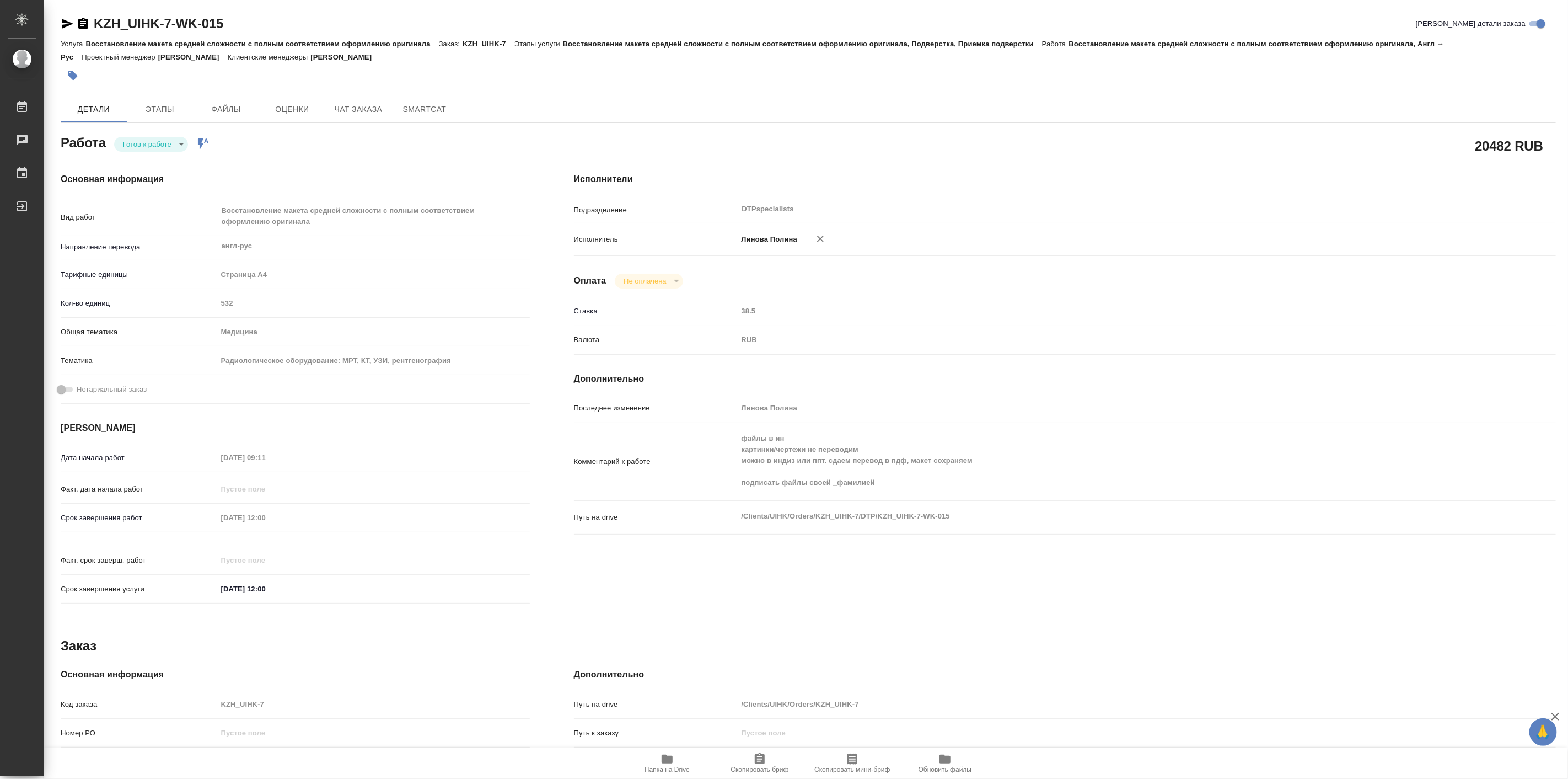
type textarea "x"
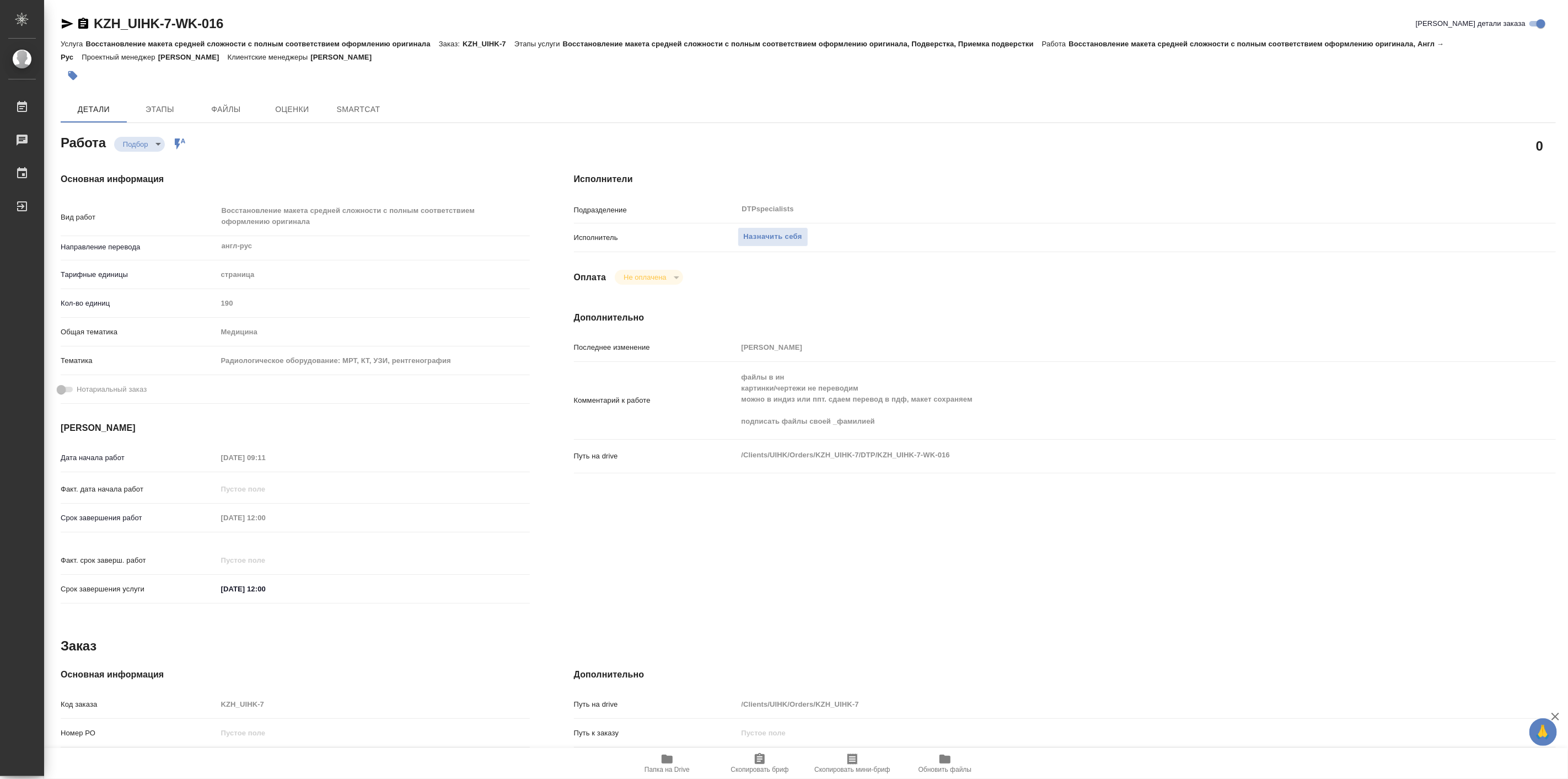
type textarea "x"
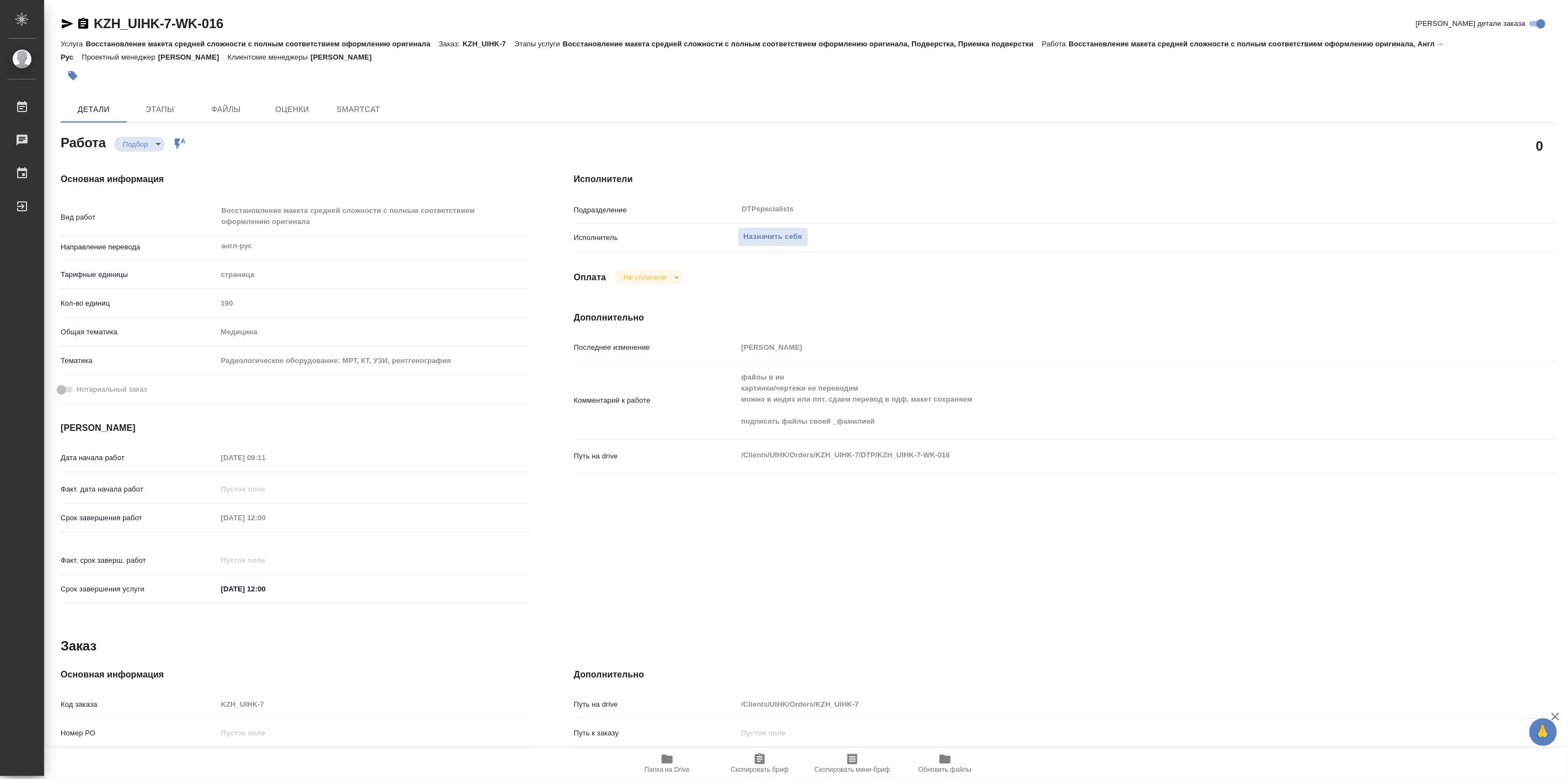
type textarea "x"
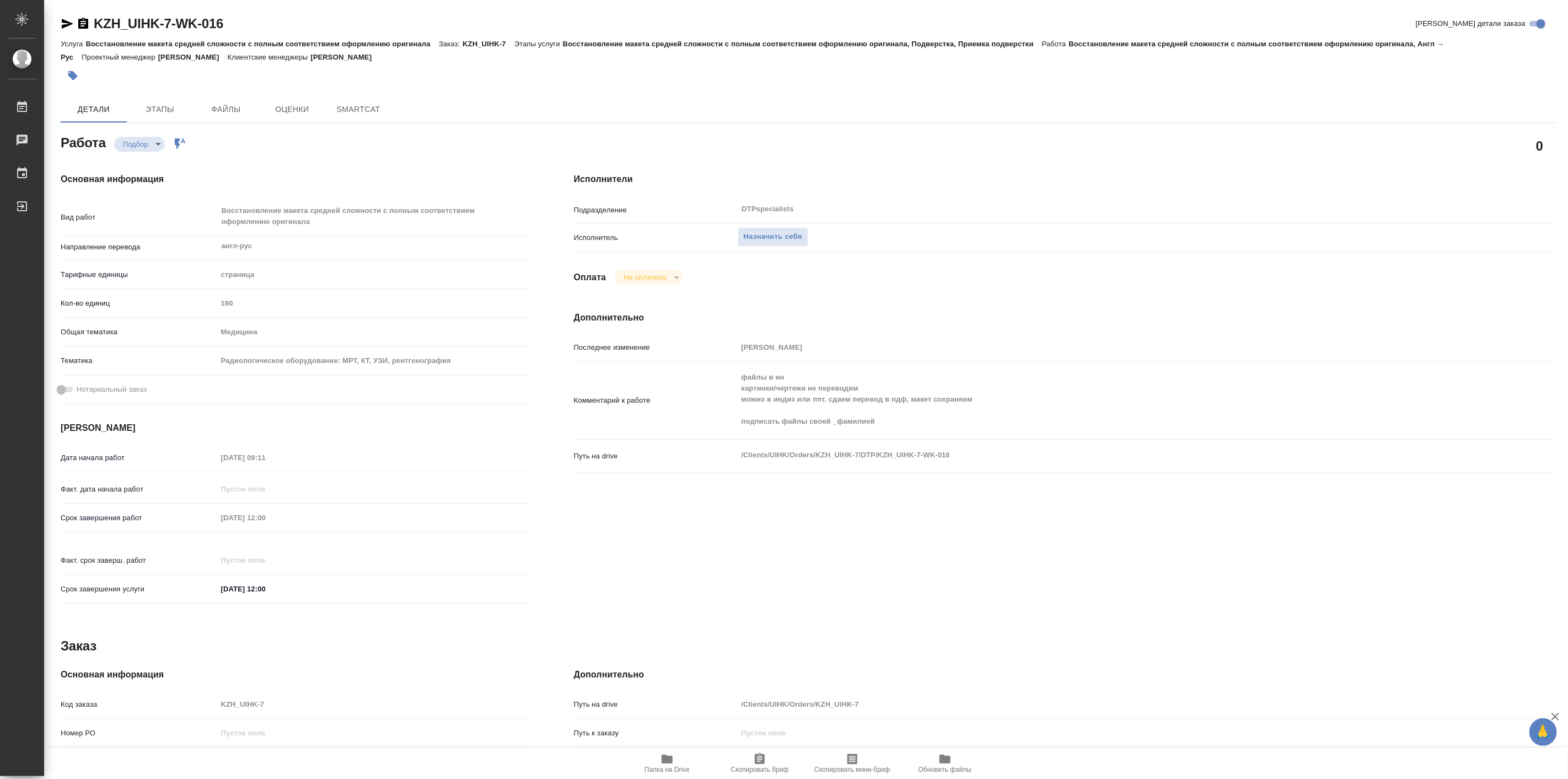
type textarea "x"
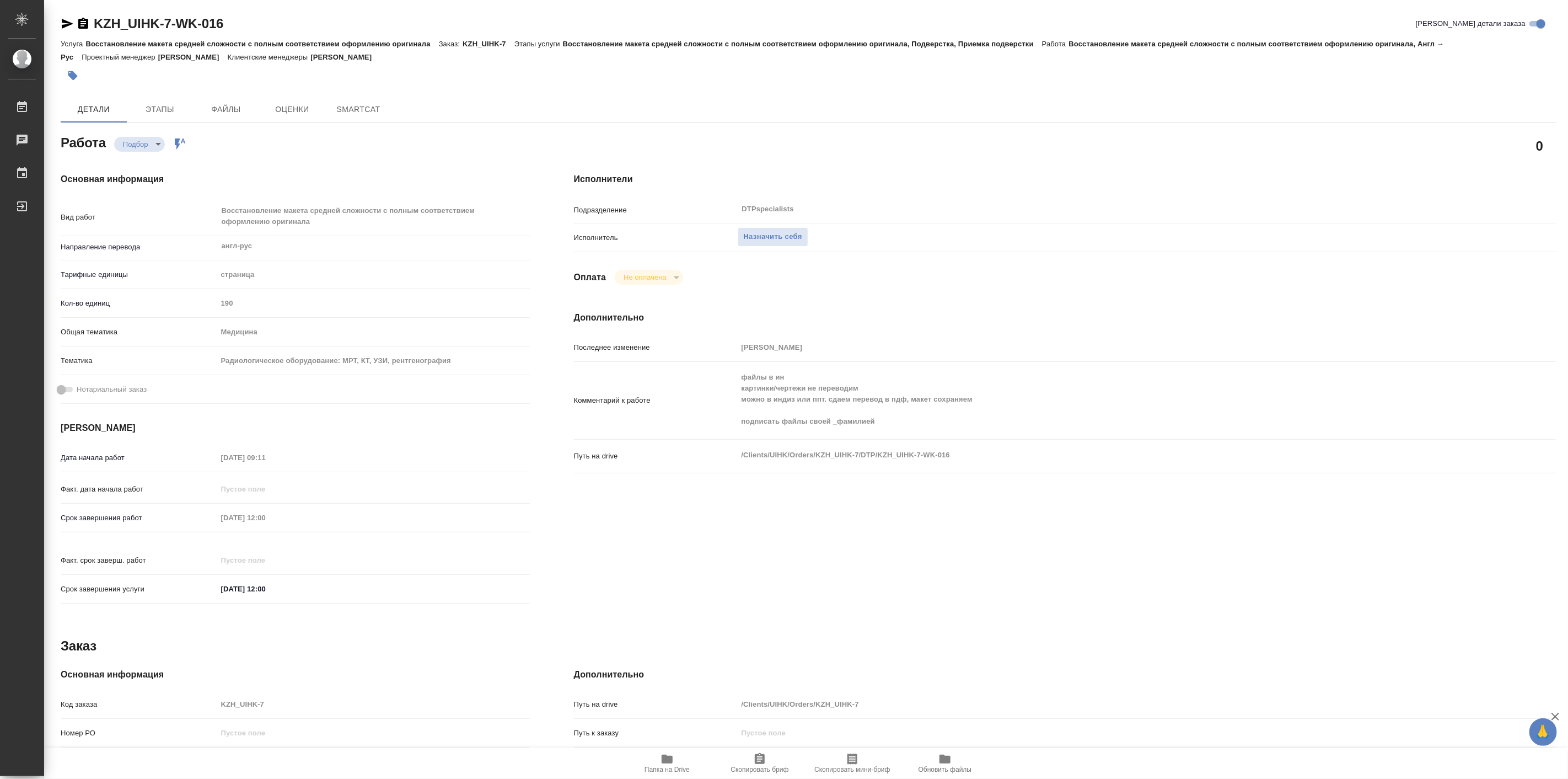
type textarea "x"
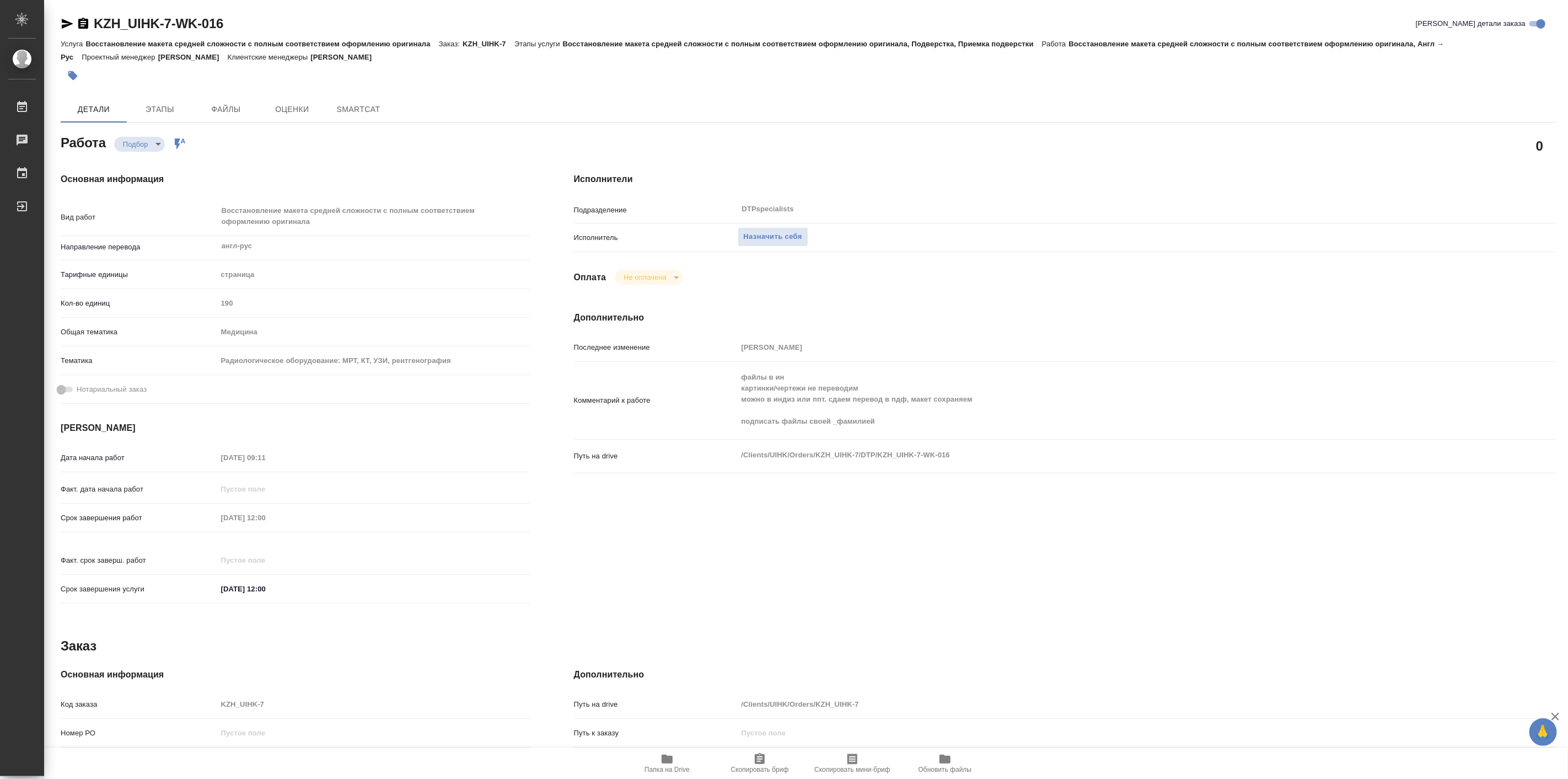
type textarea "x"
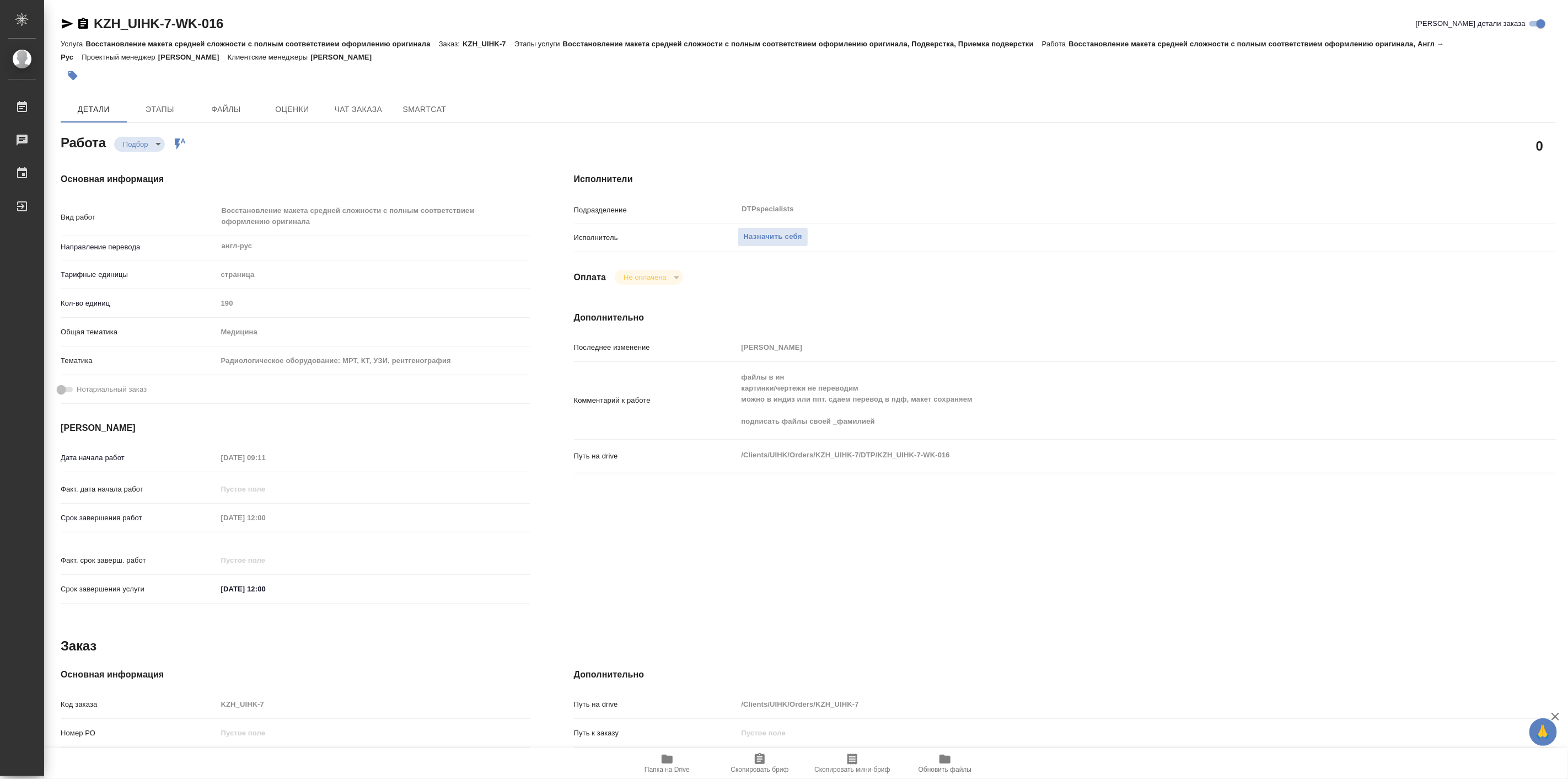
type textarea "x"
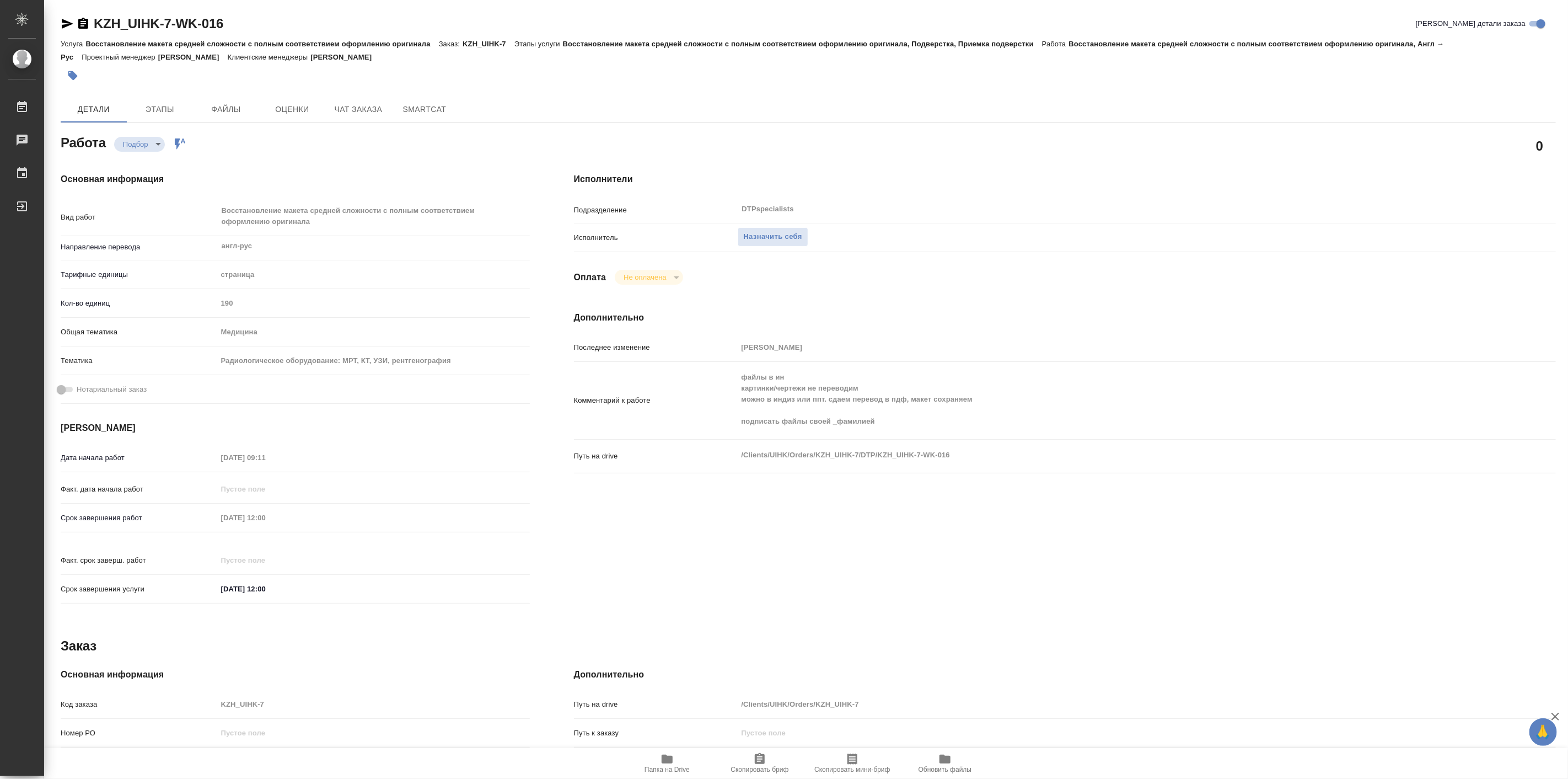
type textarea "x"
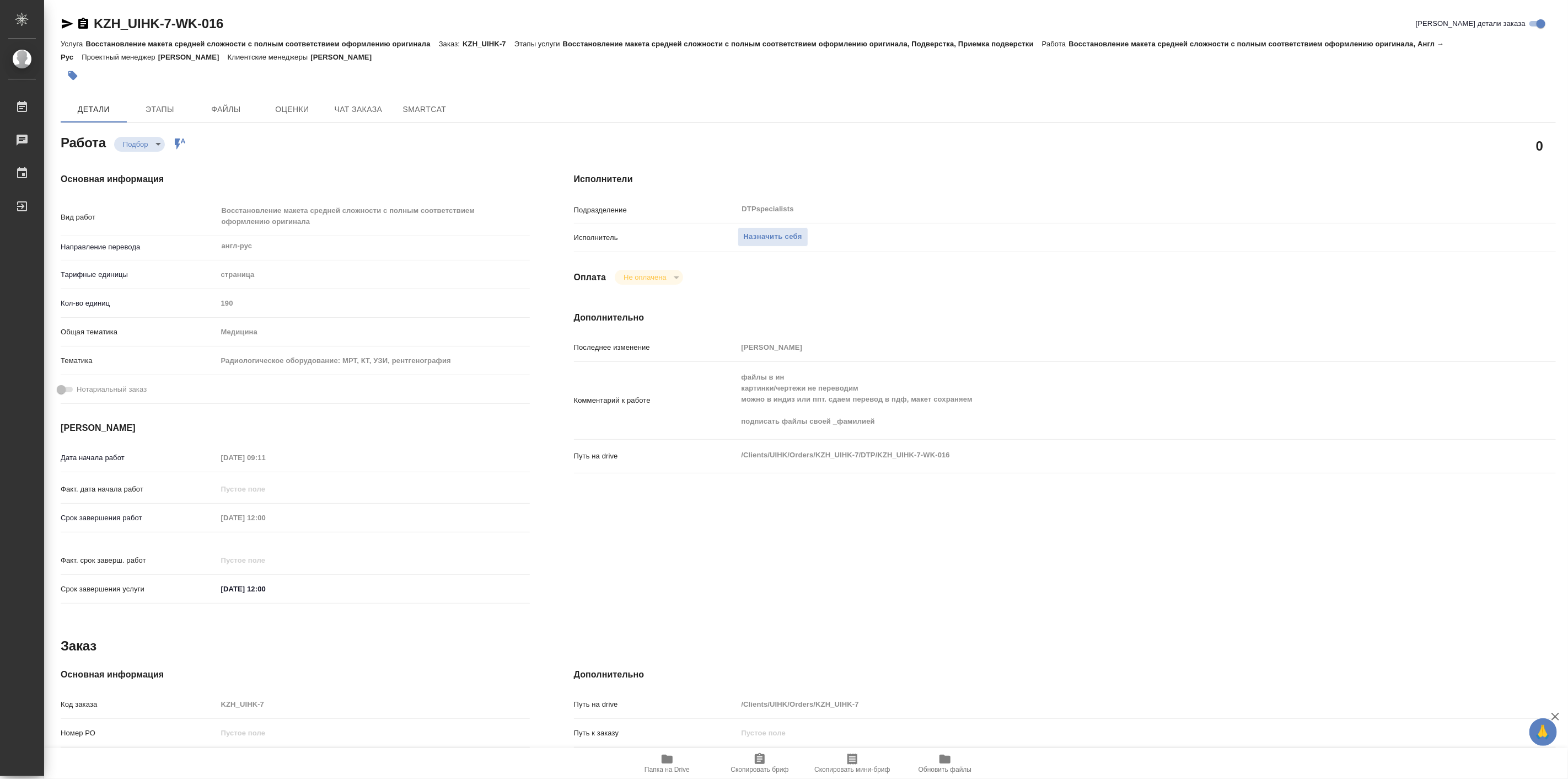
type textarea "x"
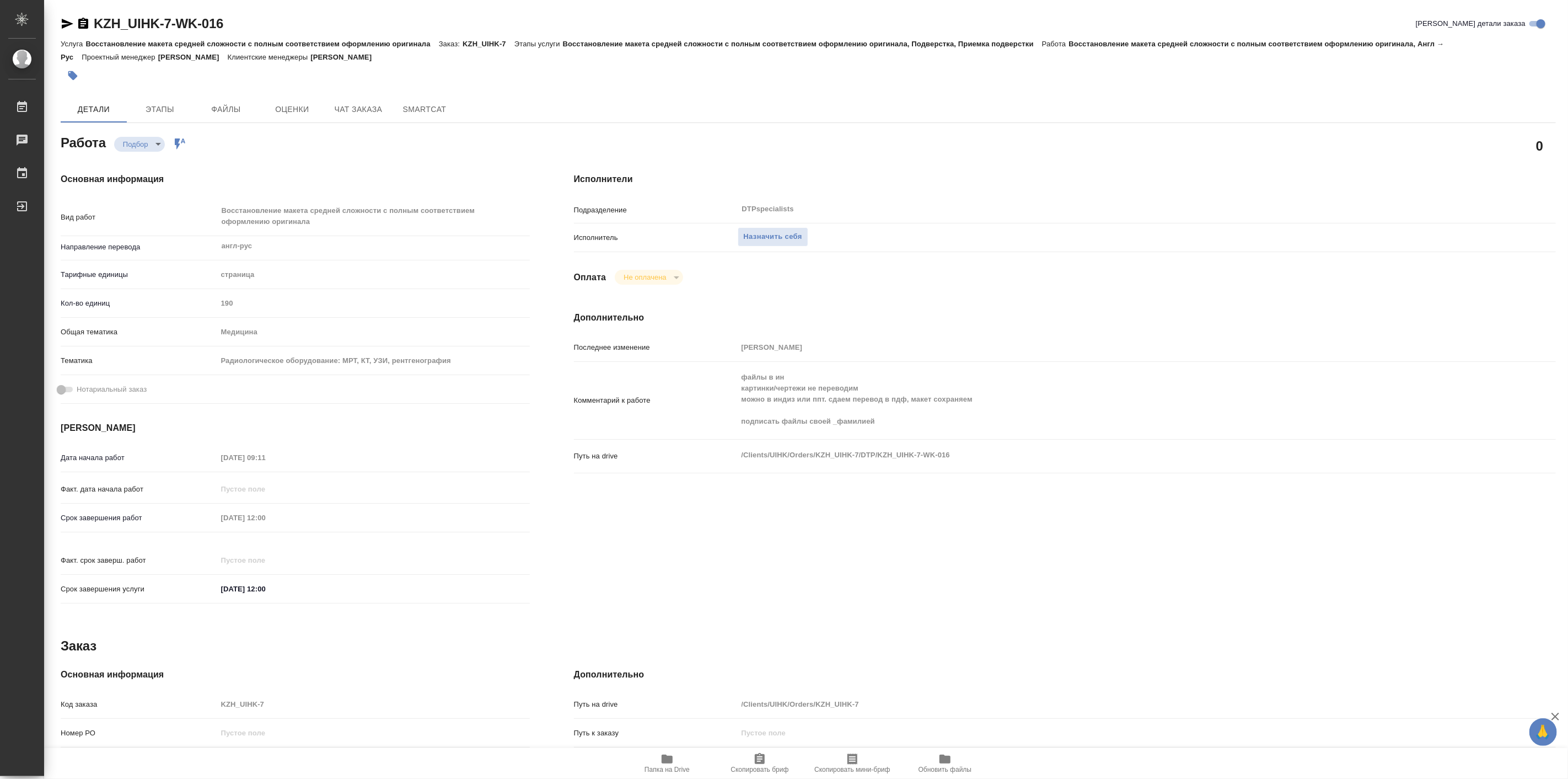
click at [668, 765] on span "Папка на Drive" at bounding box center [667, 769] width 45 height 8
type textarea "x"
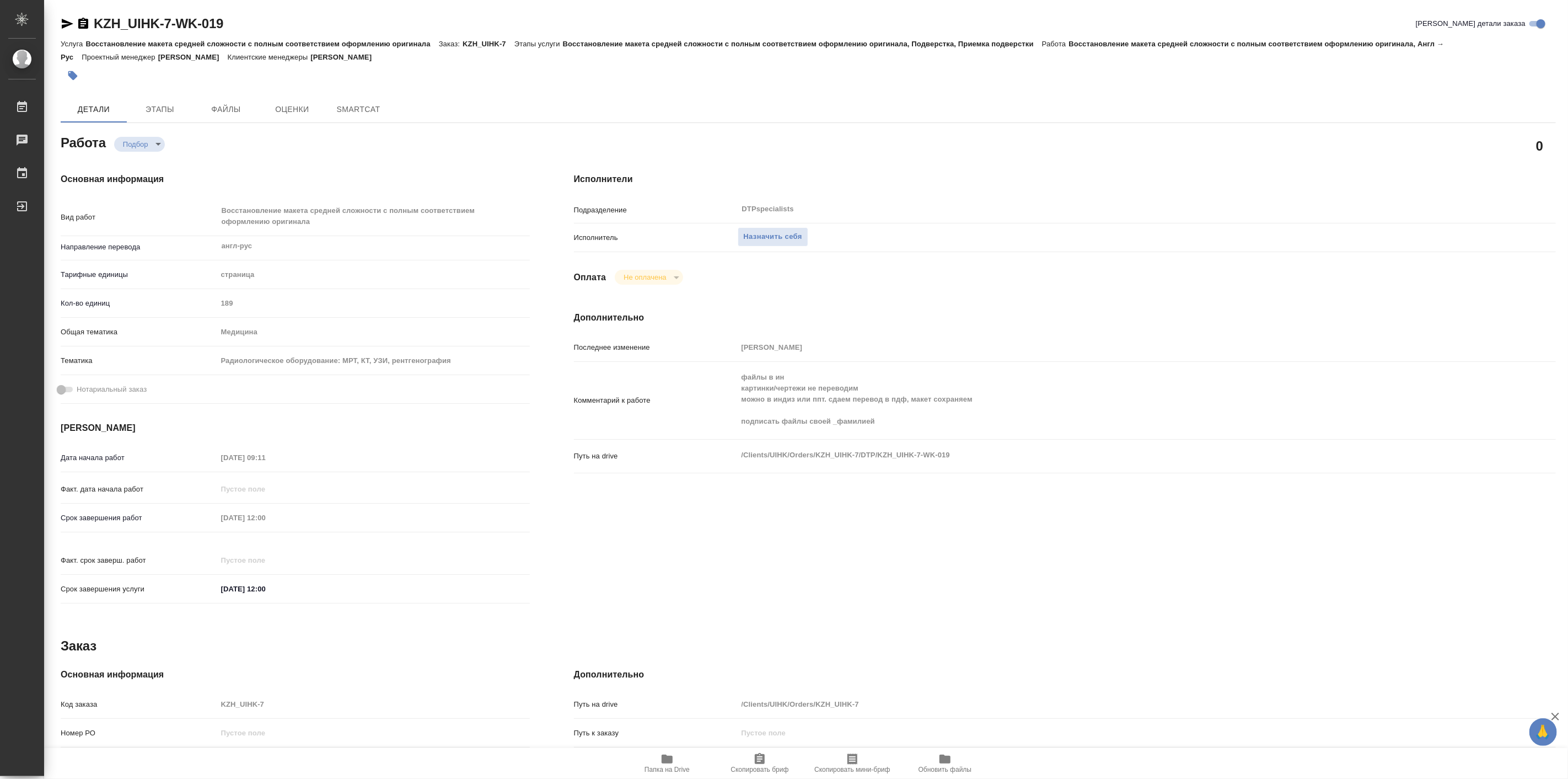
type textarea "x"
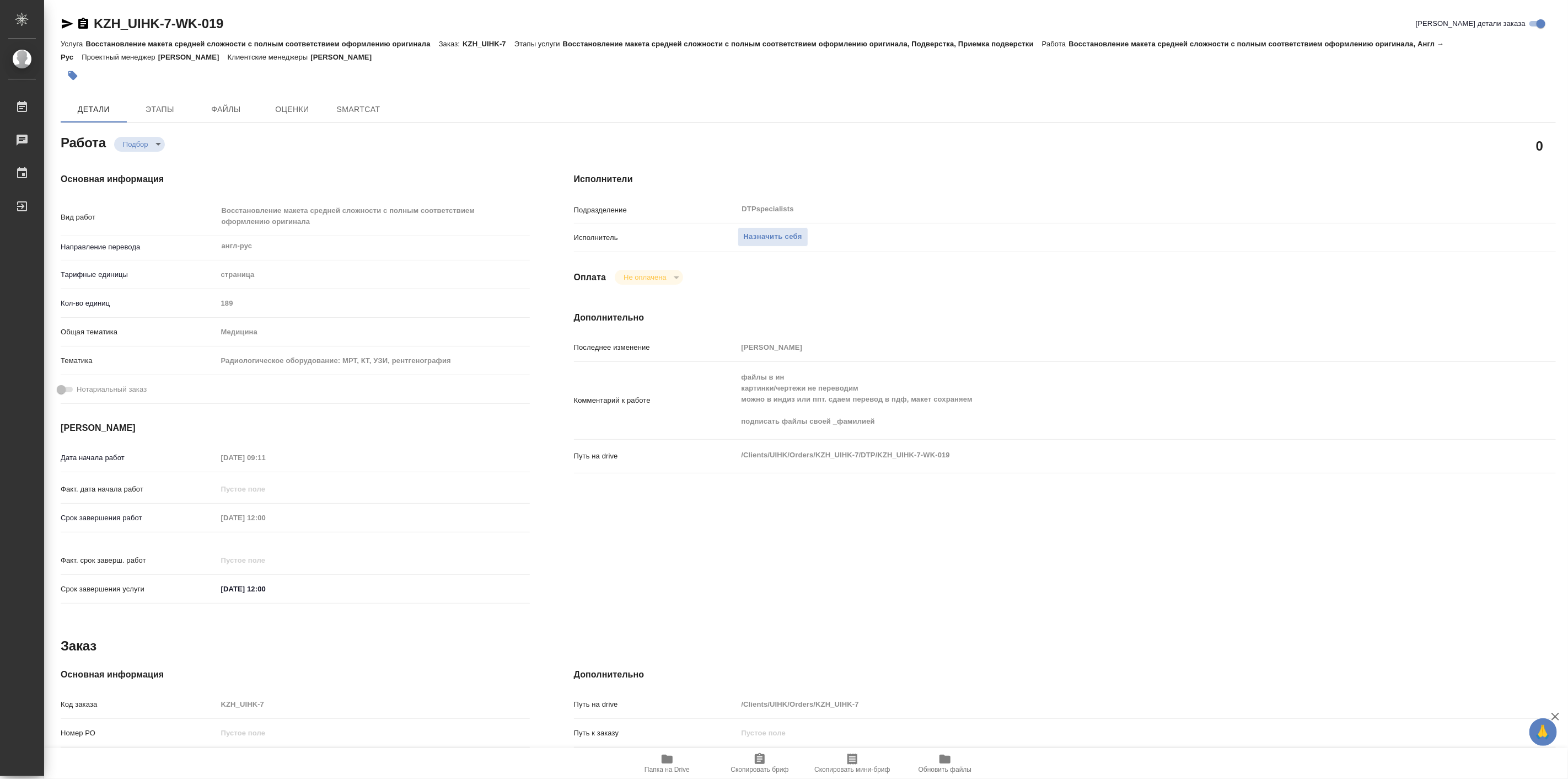
type textarea "x"
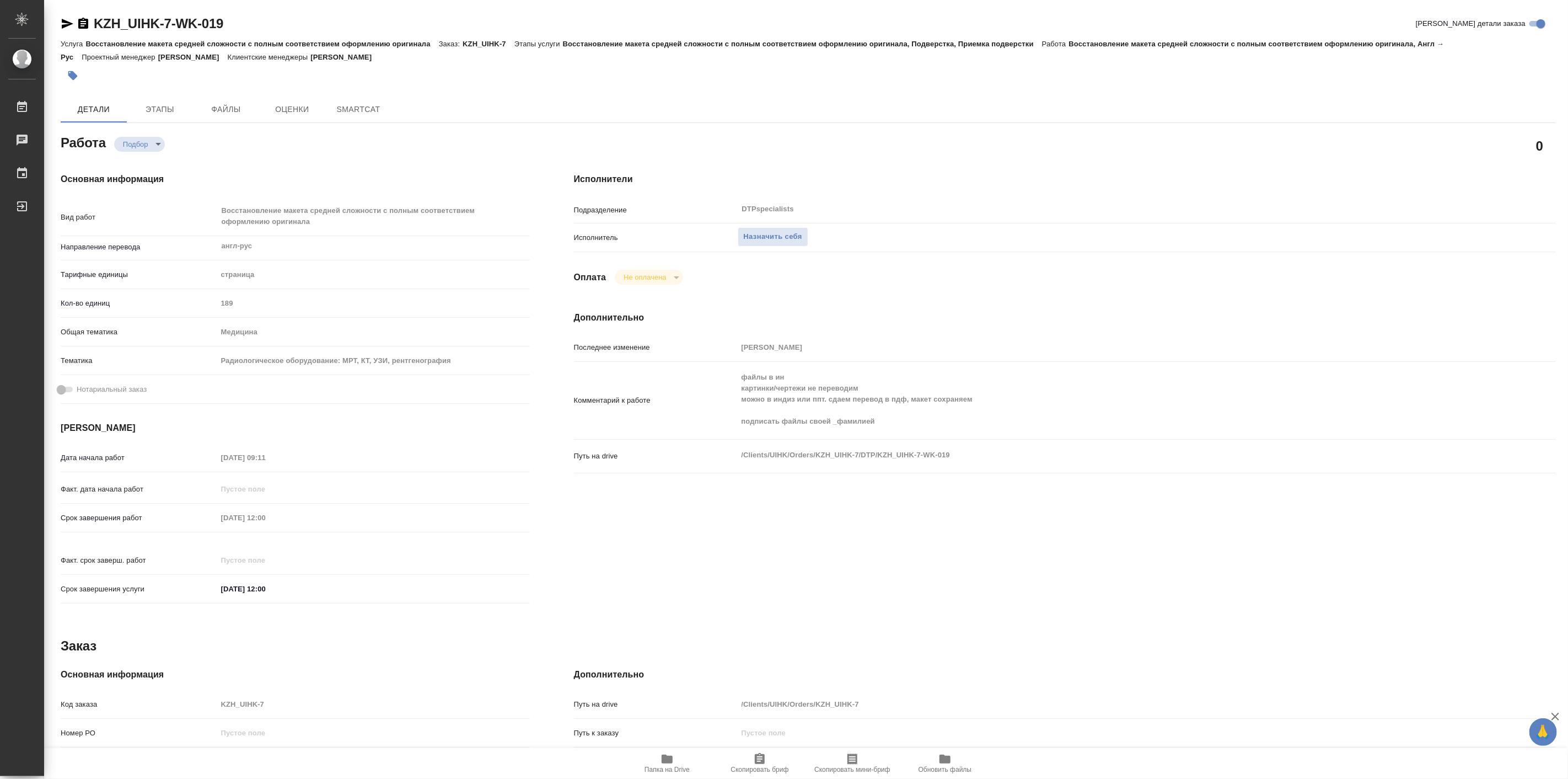
type textarea "x"
